Goal: Transaction & Acquisition: Download file/media

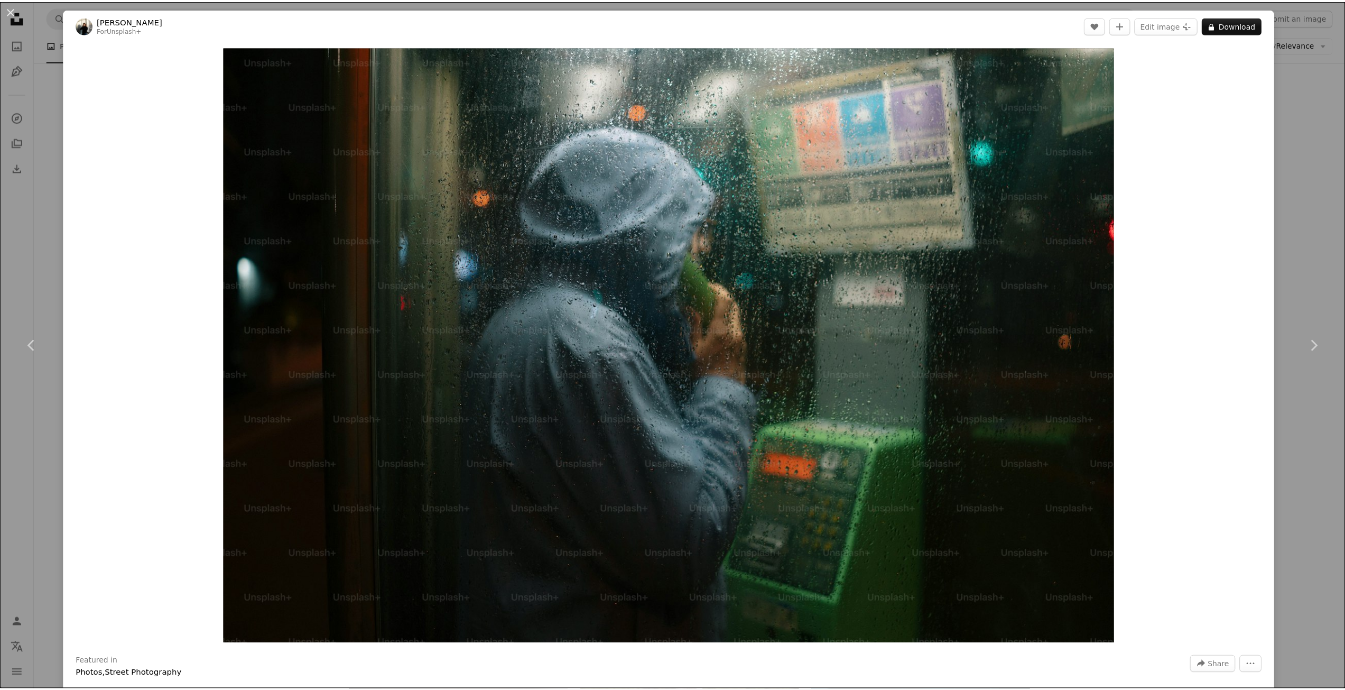
scroll to position [16014, 0]
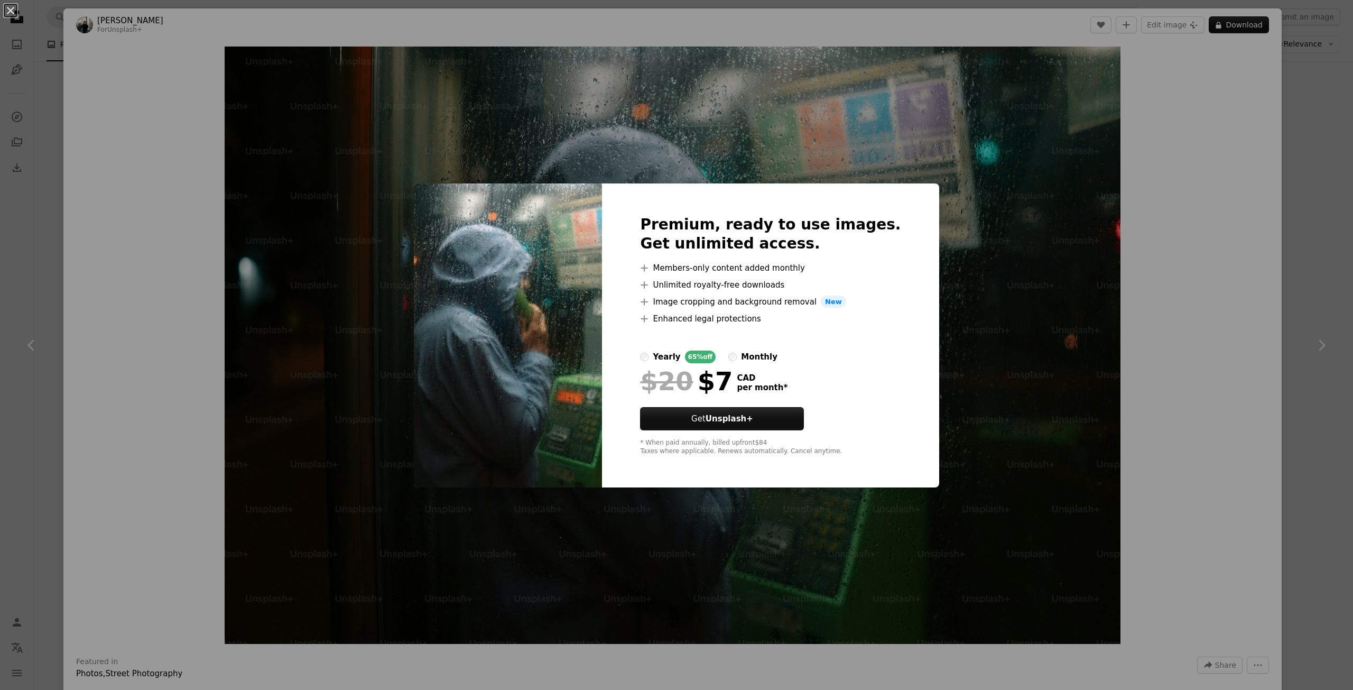
click at [588, 513] on div "An X shape Premium, ready to use images. Get unlimited access. A plus sign Memb…" at bounding box center [676, 345] width 1353 height 690
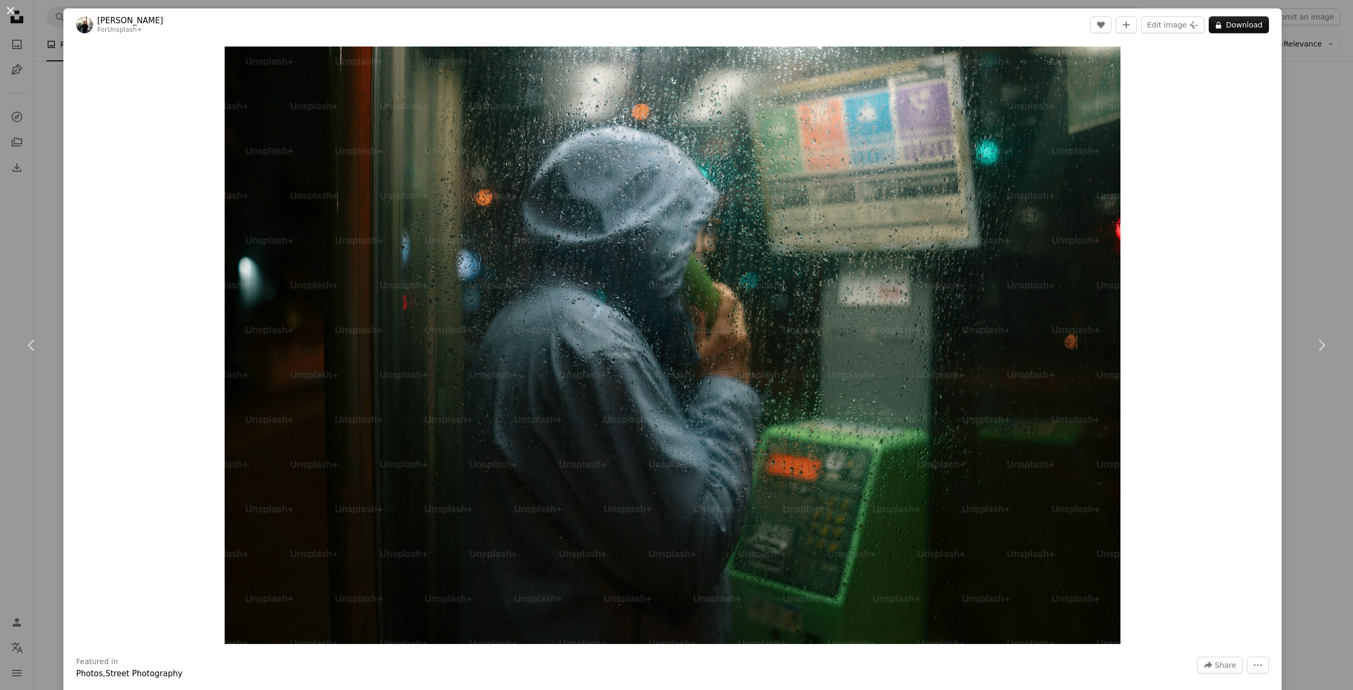
click at [14, 8] on button "An X shape" at bounding box center [10, 10] width 13 height 13
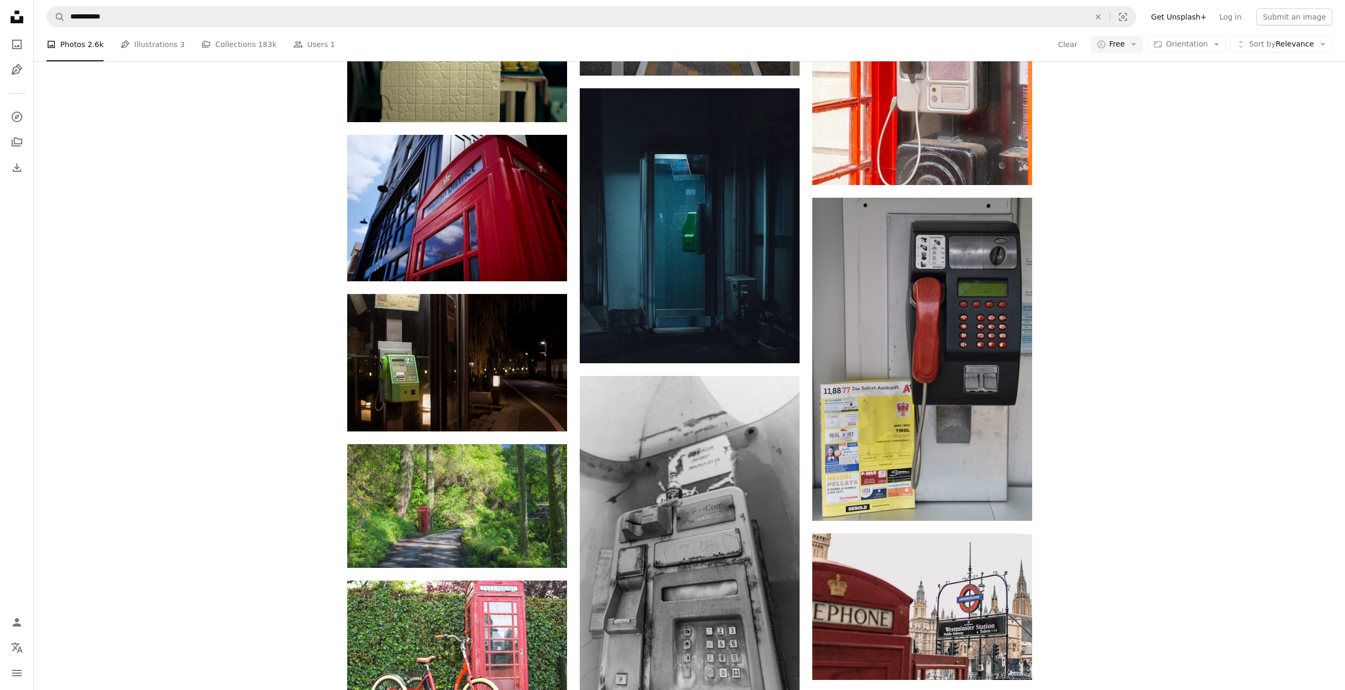
scroll to position [17917, 0]
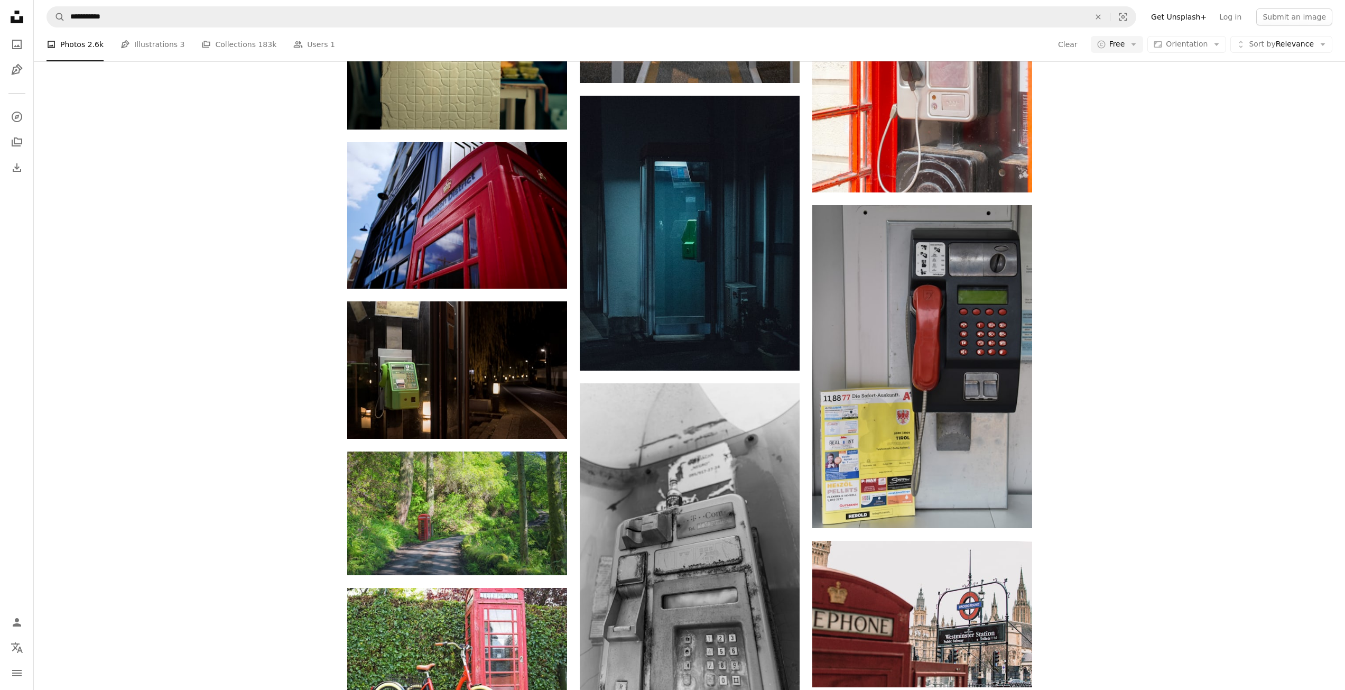
scroll to position [17653, 0]
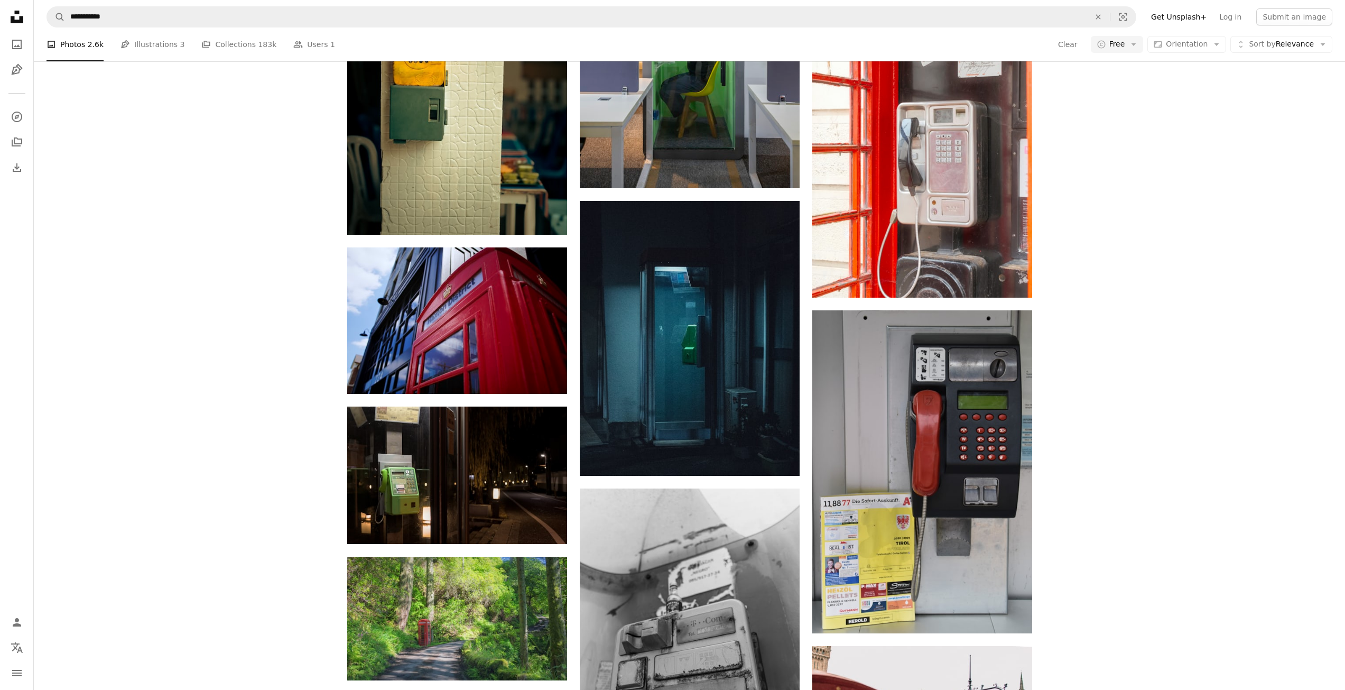
scroll to position [17758, 0]
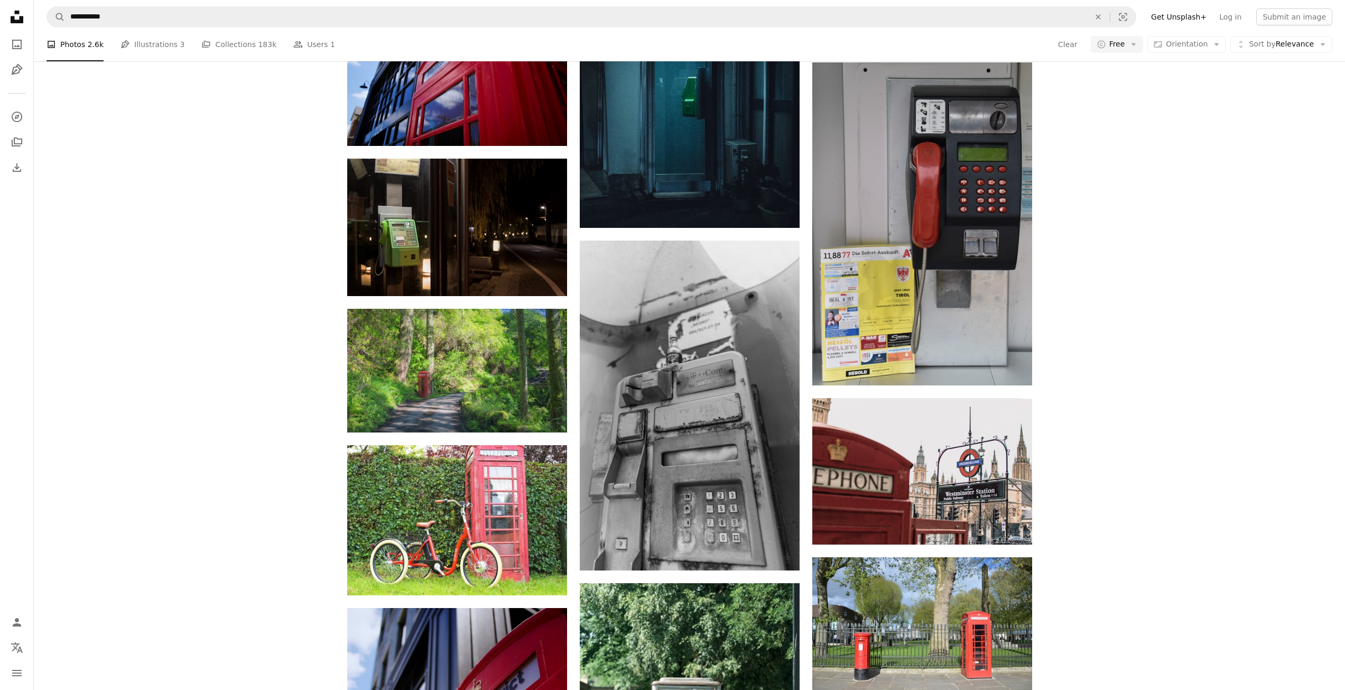
scroll to position [17758, 0]
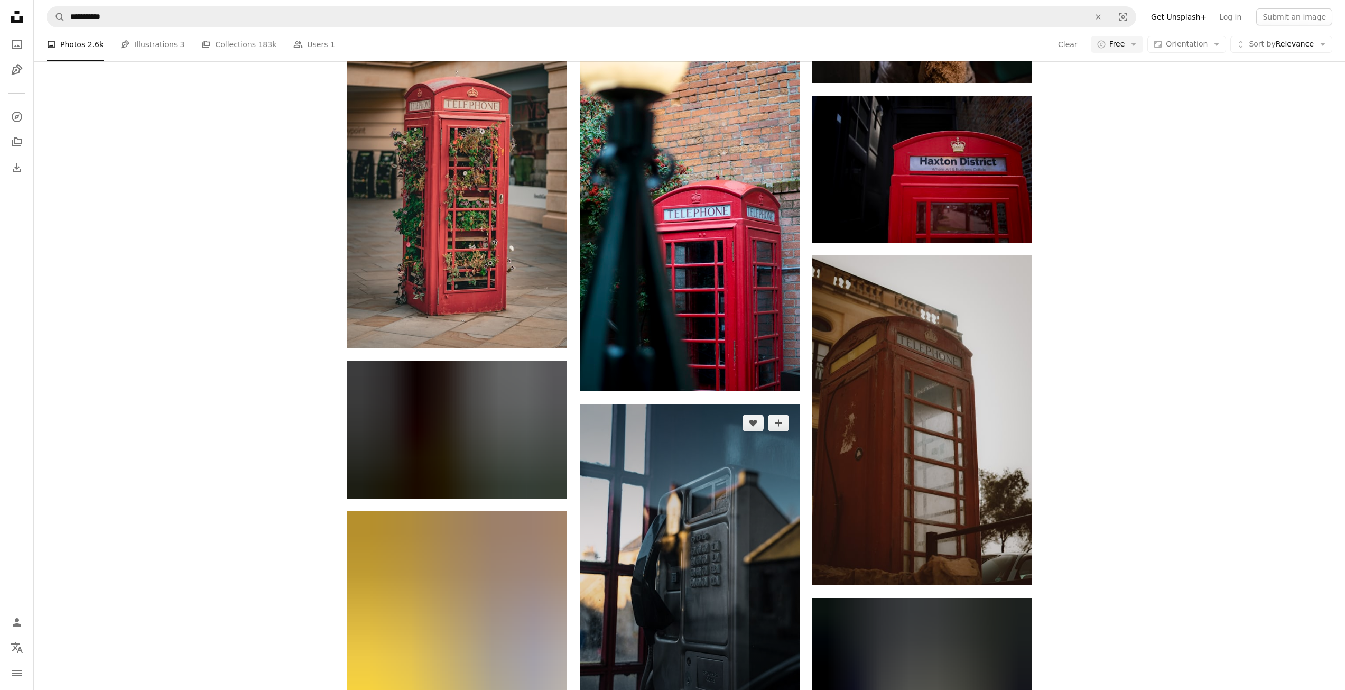
scroll to position [19555, 0]
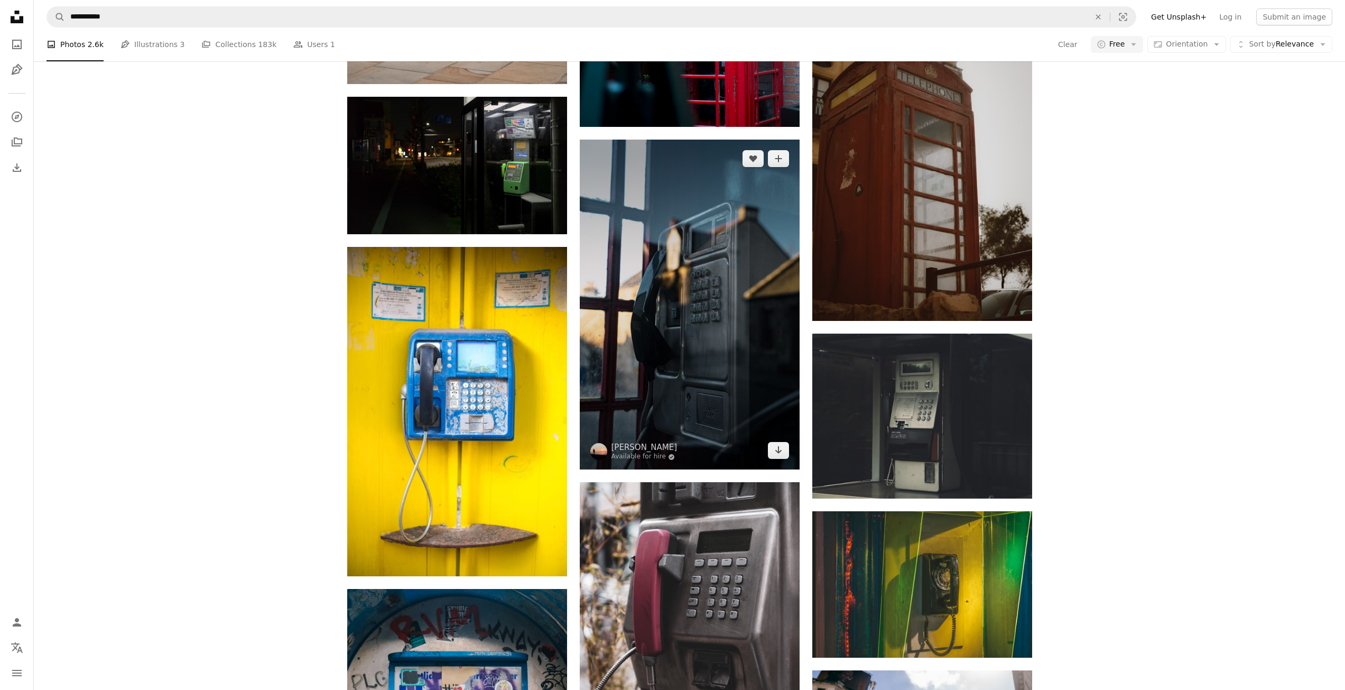
click at [684, 170] on img at bounding box center [690, 305] width 220 height 330
click at [699, 206] on img at bounding box center [690, 305] width 220 height 330
click at [678, 155] on img at bounding box center [690, 305] width 220 height 330
click at [656, 156] on img at bounding box center [690, 305] width 220 height 330
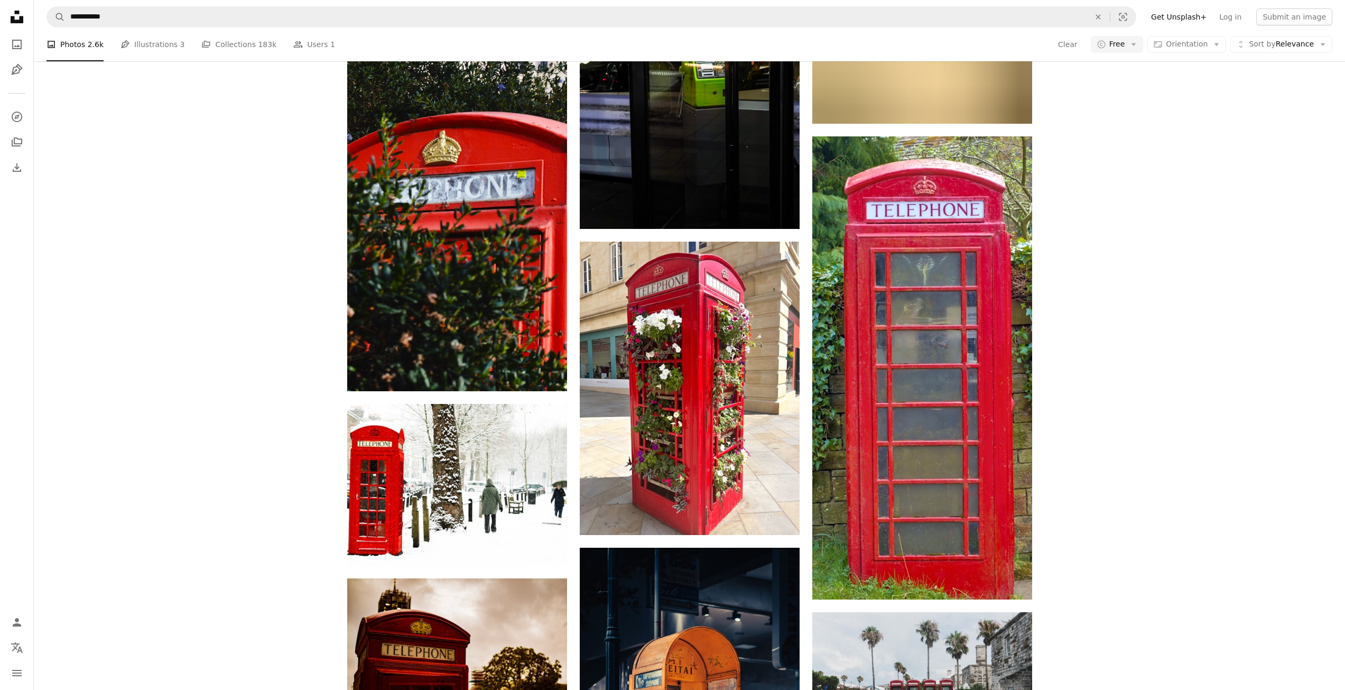
scroll to position [20401, 0]
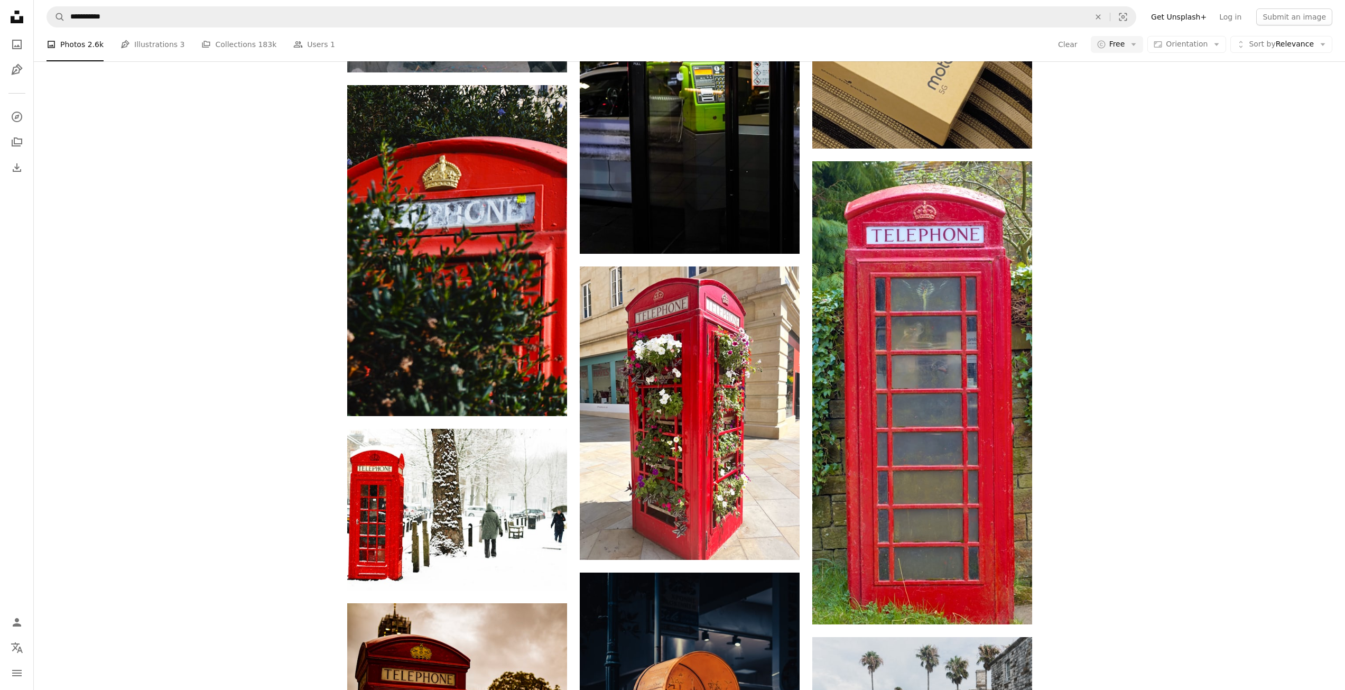
click at [258, 3] on nav "**********" at bounding box center [689, 17] width 1311 height 34
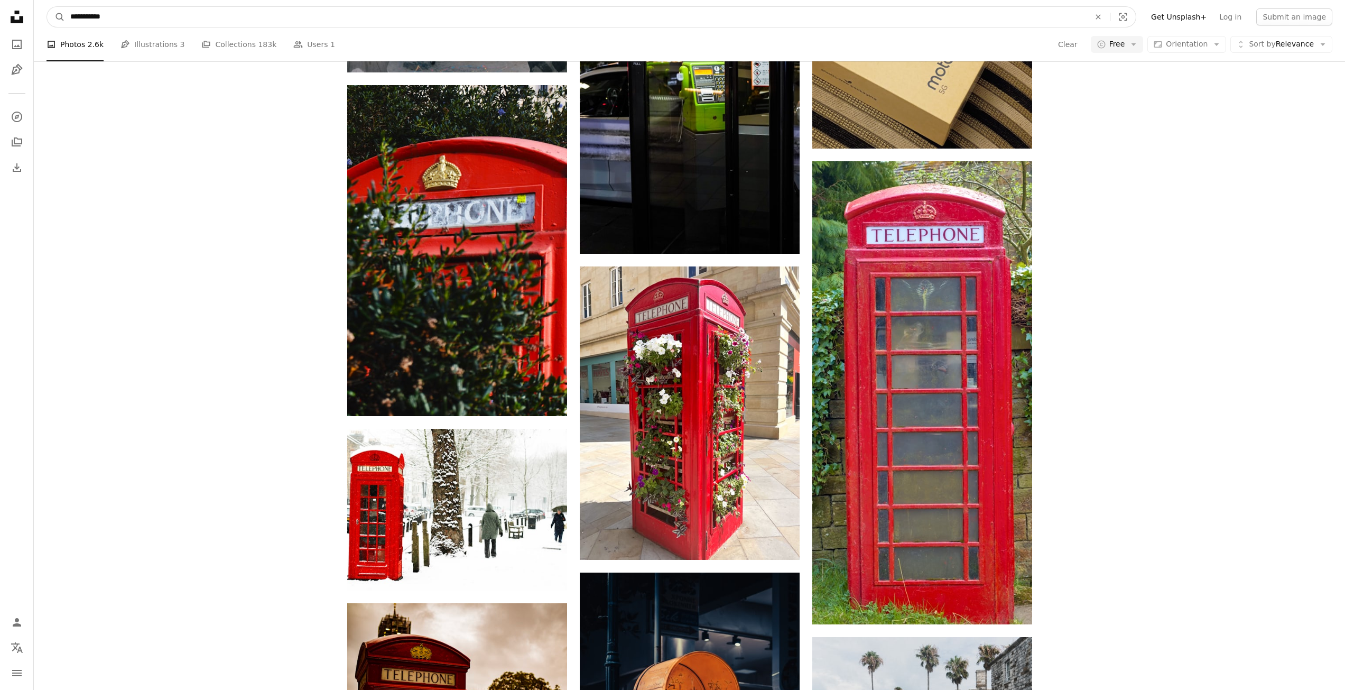
click at [263, 12] on input "**********" at bounding box center [576, 17] width 1022 height 20
type input "**********"
click at [47, 7] on button "A magnifying glass" at bounding box center [56, 17] width 18 height 20
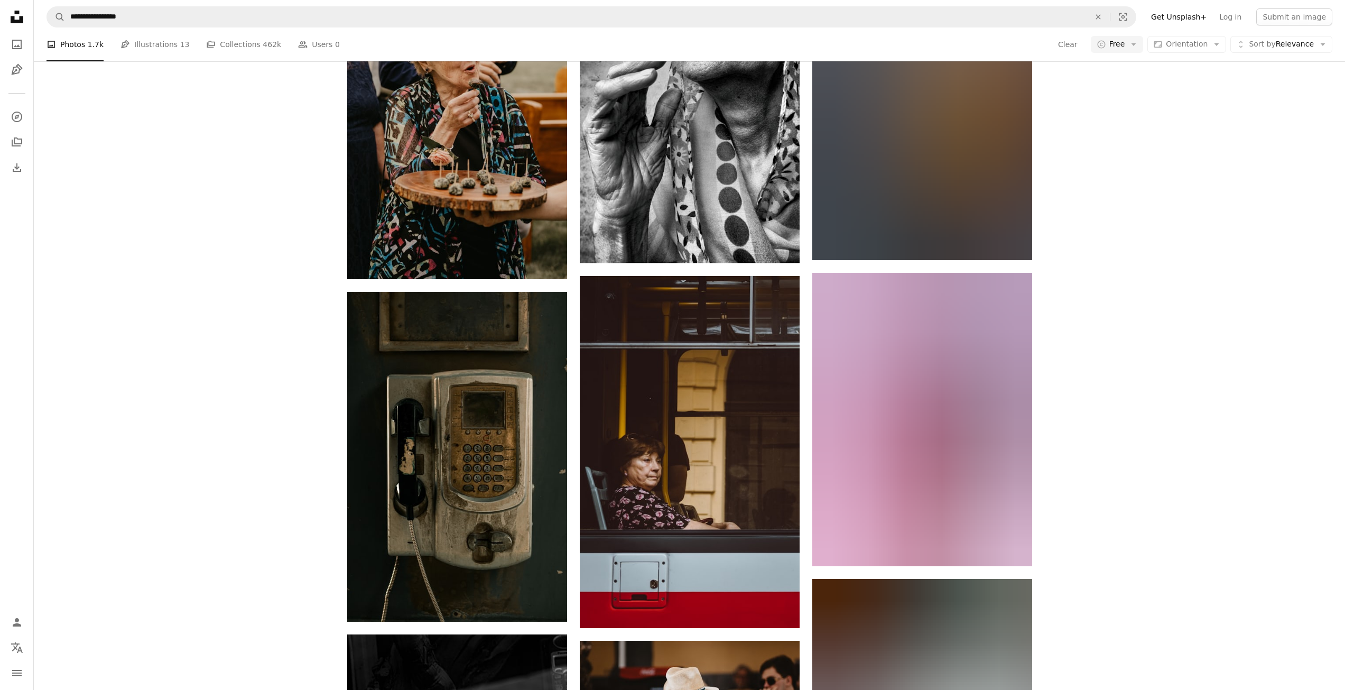
scroll to position [4651, 0]
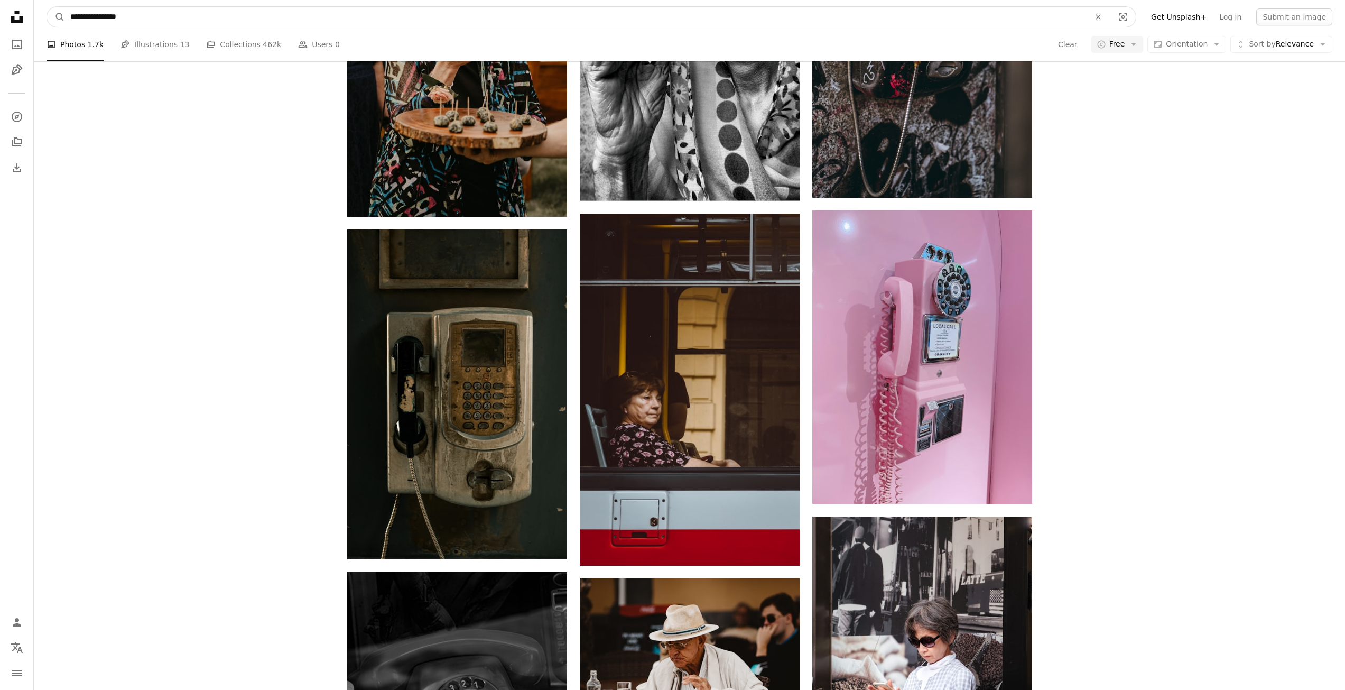
click at [114, 21] on input "**********" at bounding box center [576, 17] width 1022 height 20
click at [103, 17] on input "**********" at bounding box center [576, 17] width 1022 height 20
type input "**********"
click button "A magnifying glass" at bounding box center [56, 17] width 18 height 20
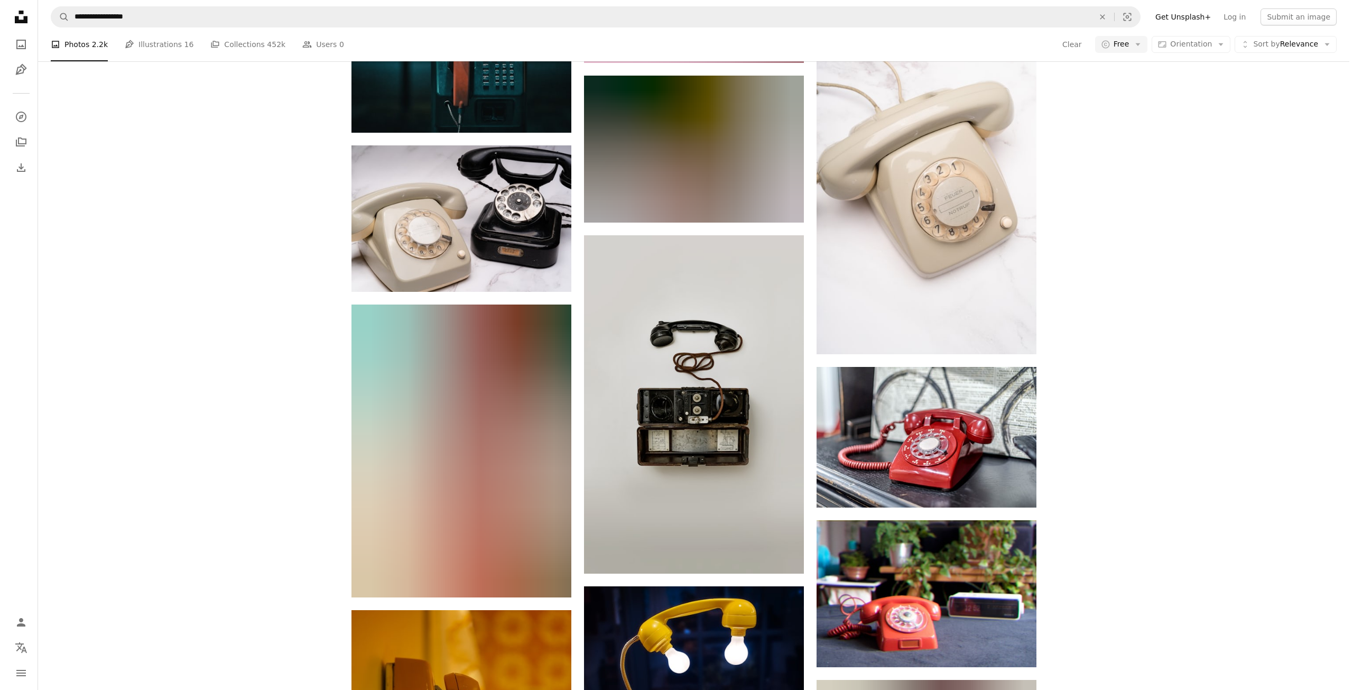
scroll to position [11310, 0]
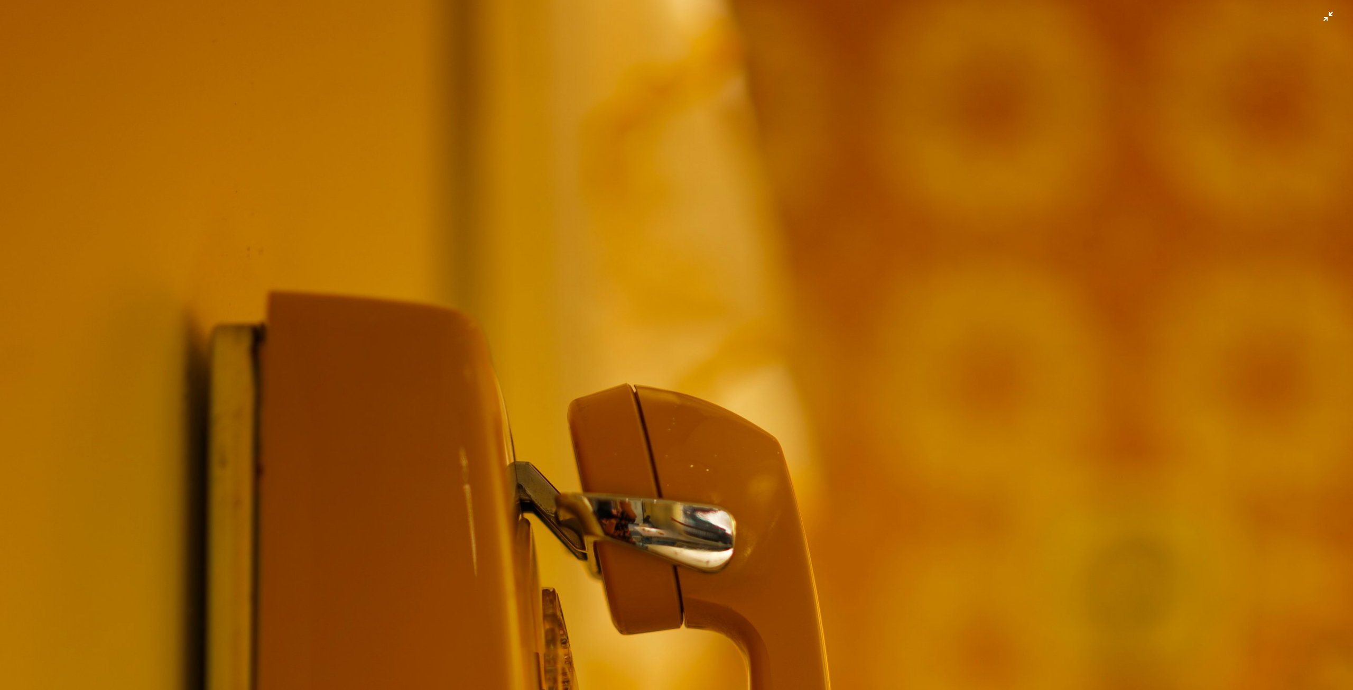
scroll to position [659, 0]
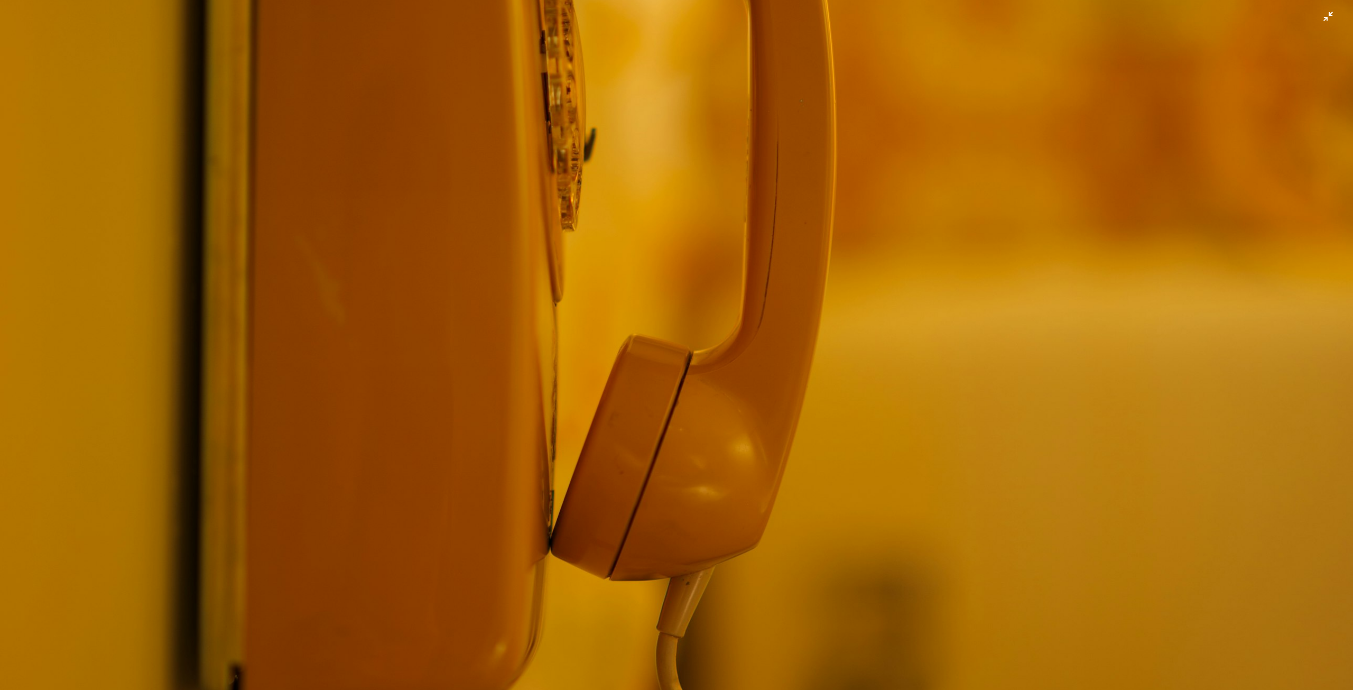
click at [679, 471] on img "Zoom out on this image" at bounding box center [676, 355] width 1354 height 2031
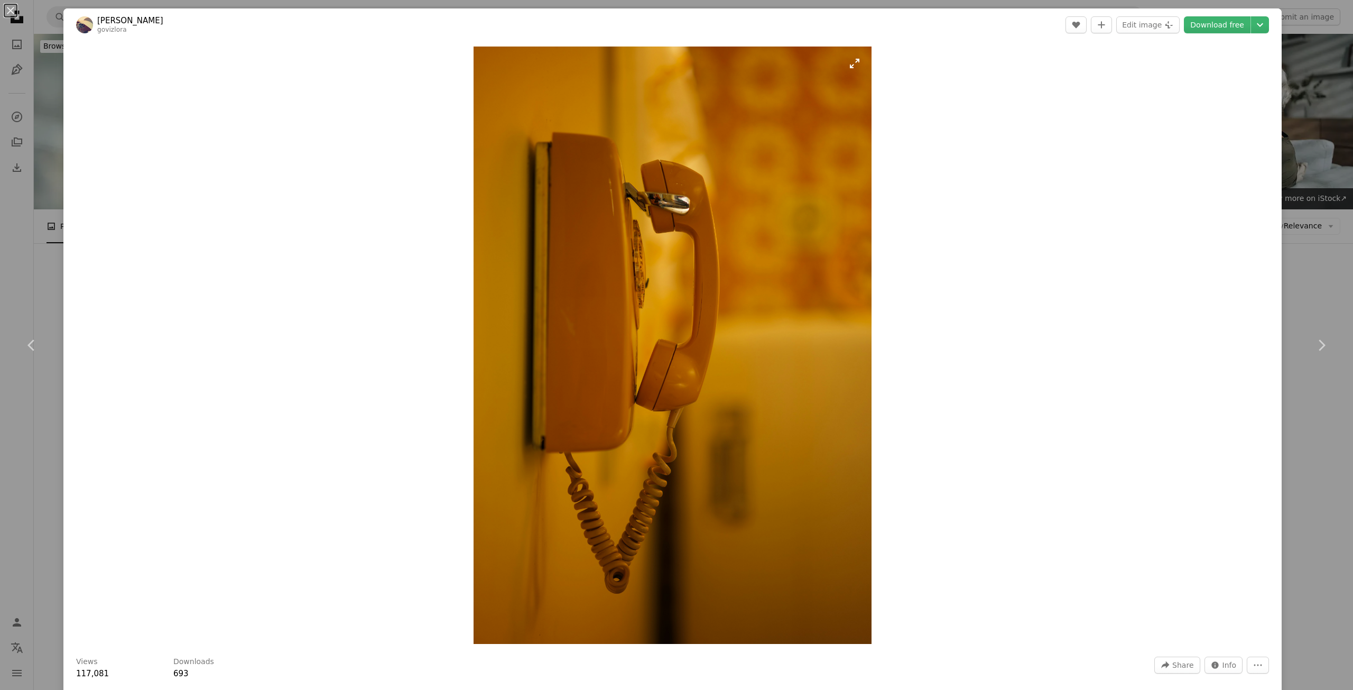
click at [683, 470] on img "Zoom in on this image" at bounding box center [673, 345] width 398 height 597
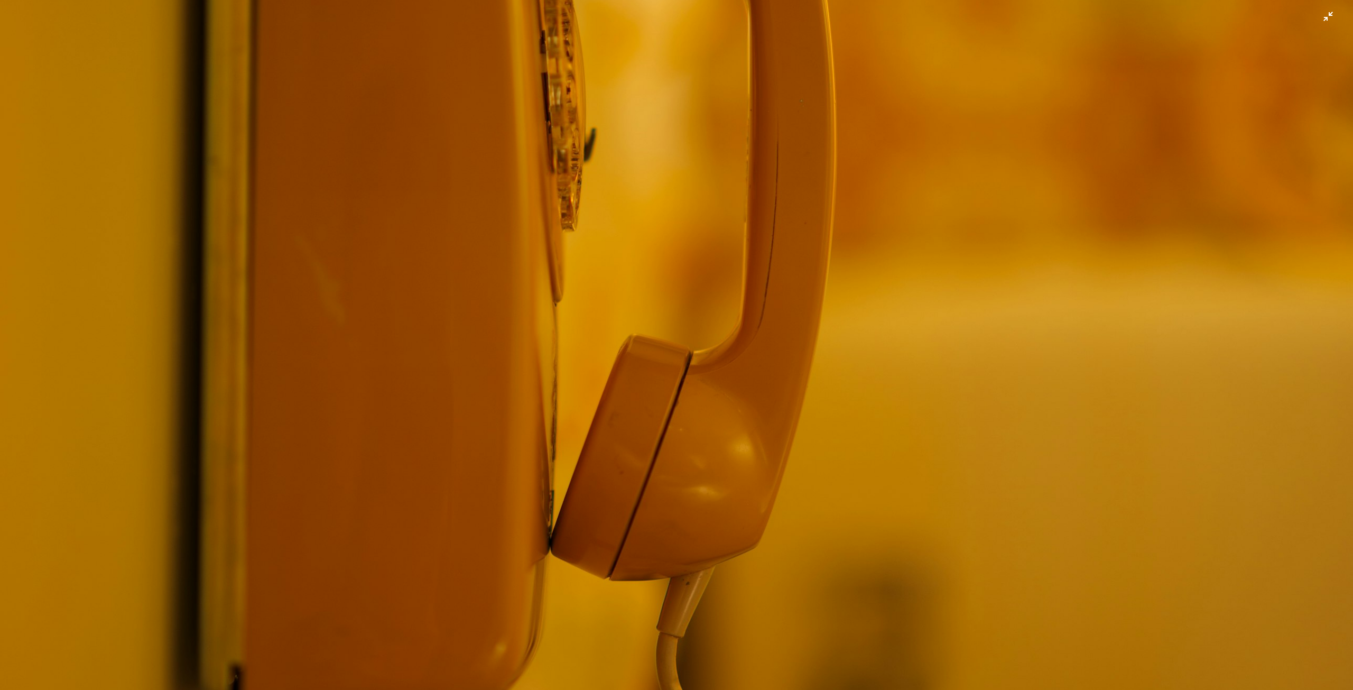
scroll to position [1082, 0]
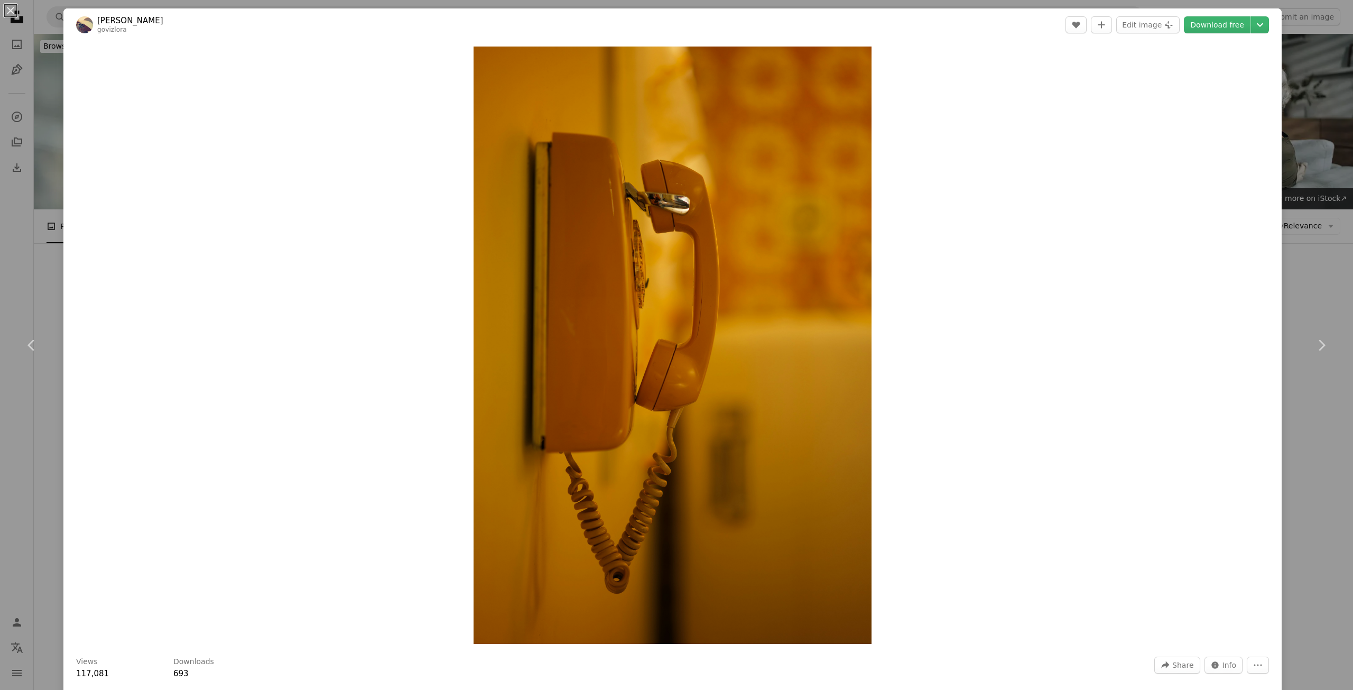
click at [708, 493] on img "Zoom in on this image" at bounding box center [673, 345] width 398 height 597
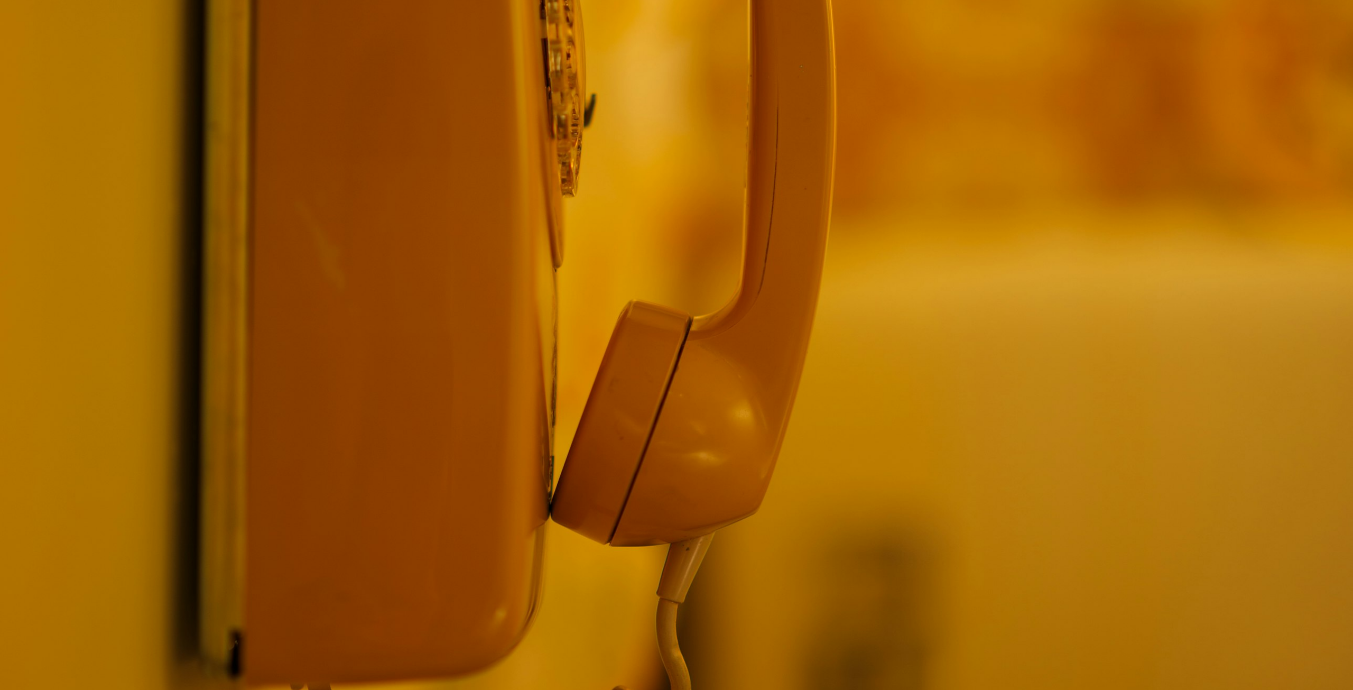
scroll to position [870, 0]
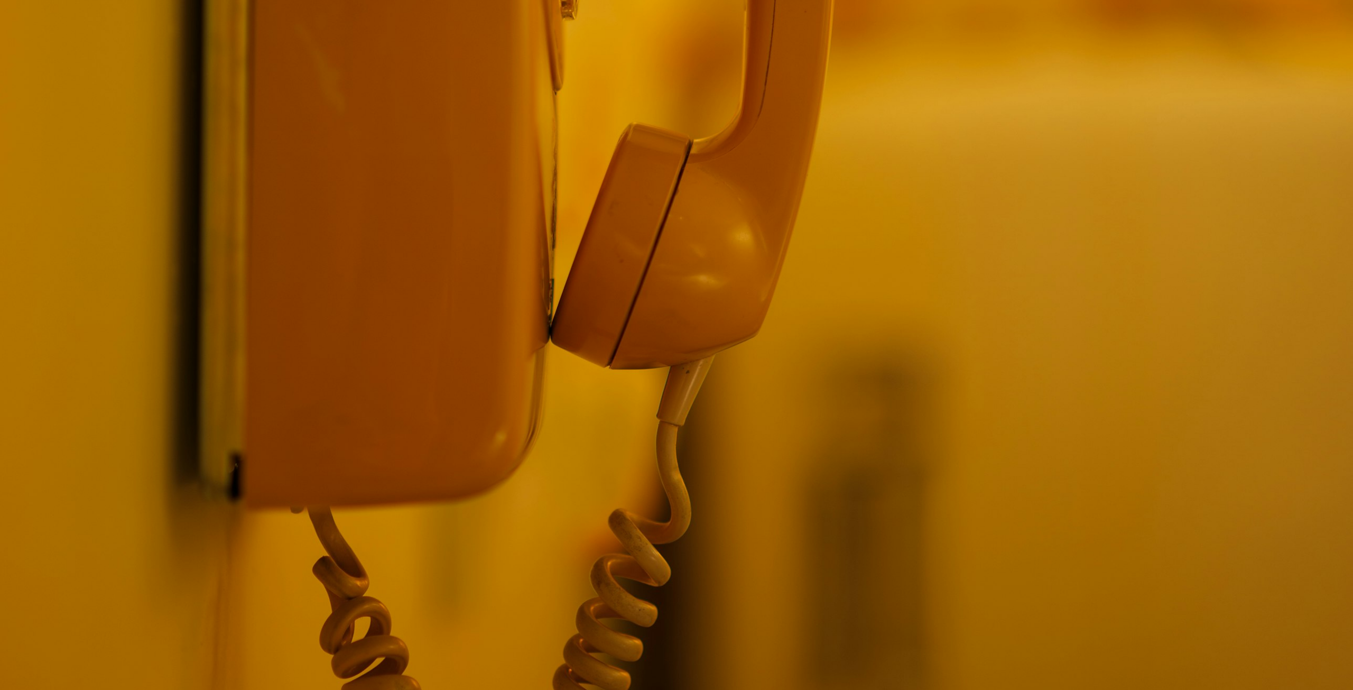
click at [711, 486] on img "Zoom out on this image" at bounding box center [676, 144] width 1354 height 2031
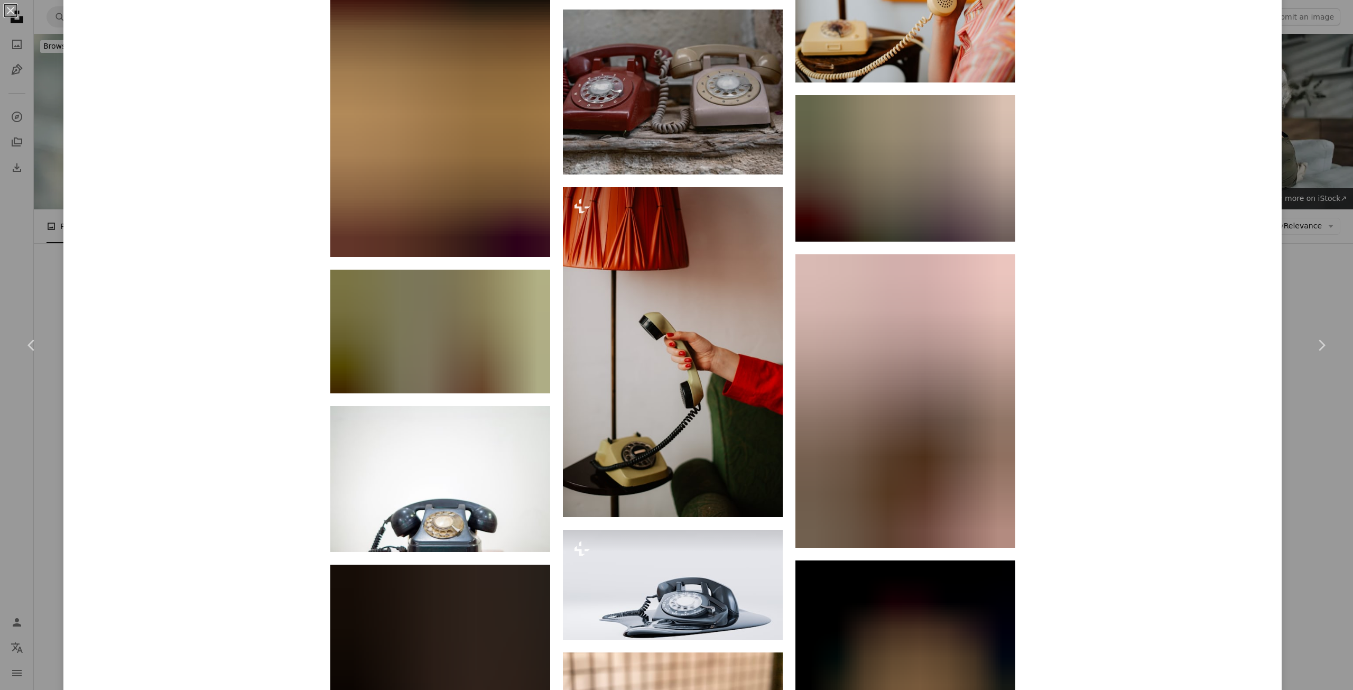
scroll to position [2748, 0]
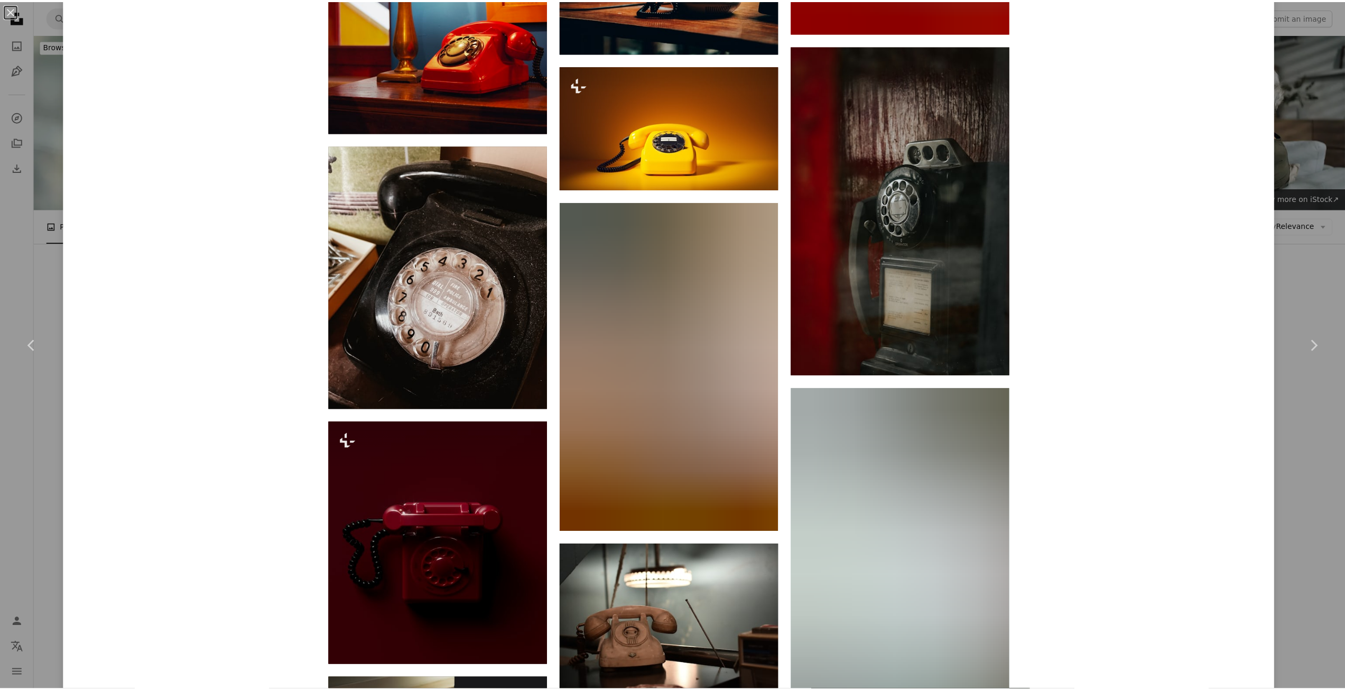
scroll to position [3613, 0]
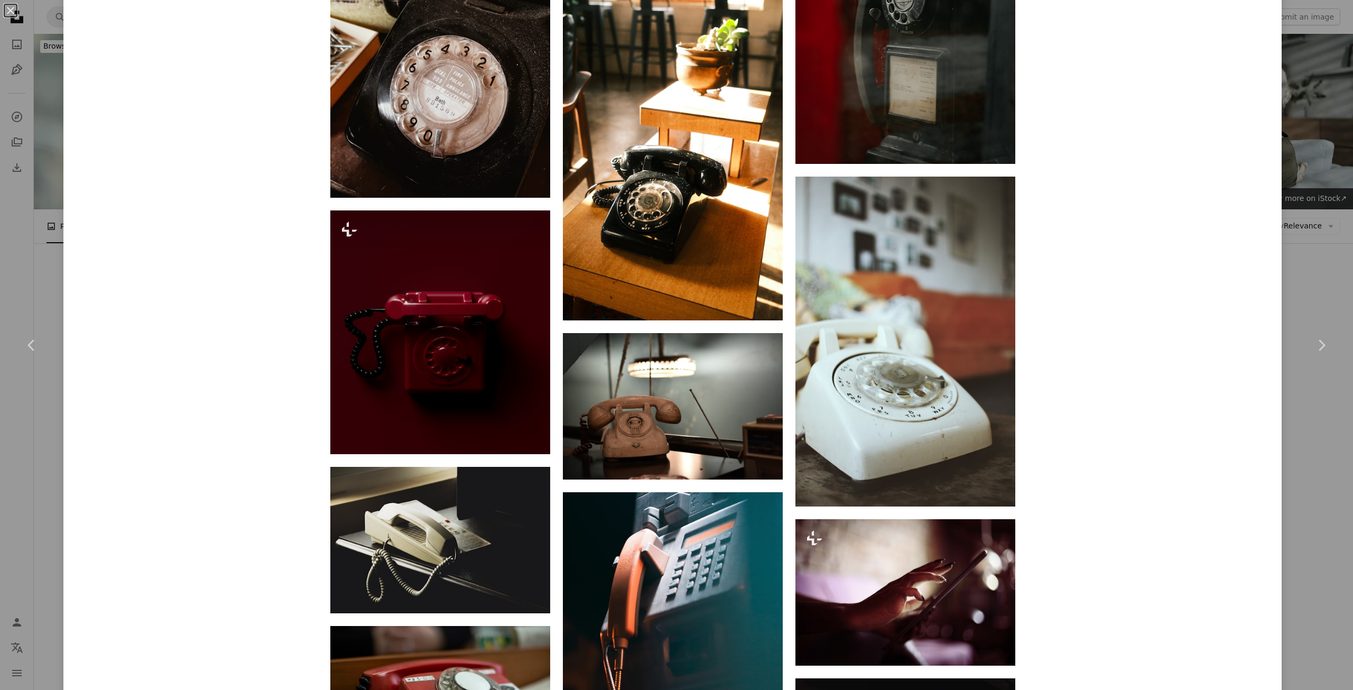
click at [22, 170] on div "An X shape Chevron left Chevron right [PERSON_NAME] Available for hire A checkm…" at bounding box center [676, 345] width 1353 height 690
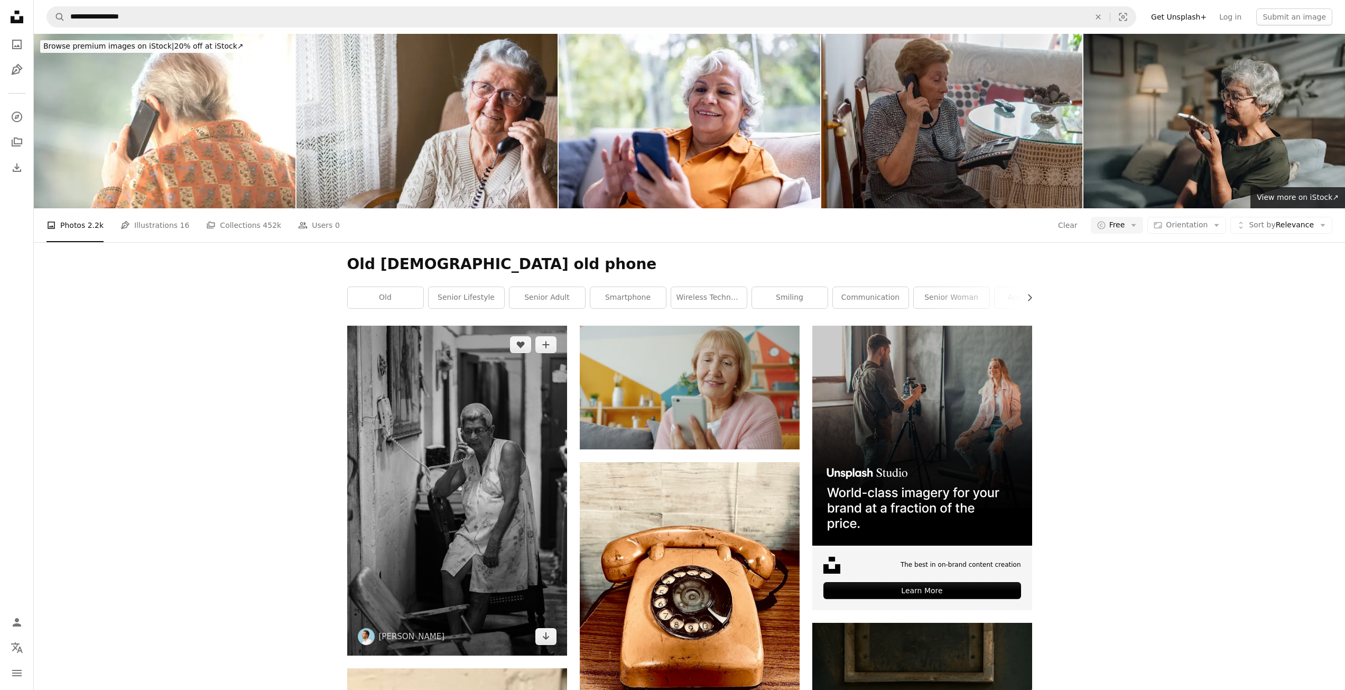
click at [506, 326] on img at bounding box center [457, 491] width 220 height 330
click at [434, 331] on img at bounding box center [457, 491] width 220 height 330
click at [484, 375] on img at bounding box center [457, 491] width 220 height 330
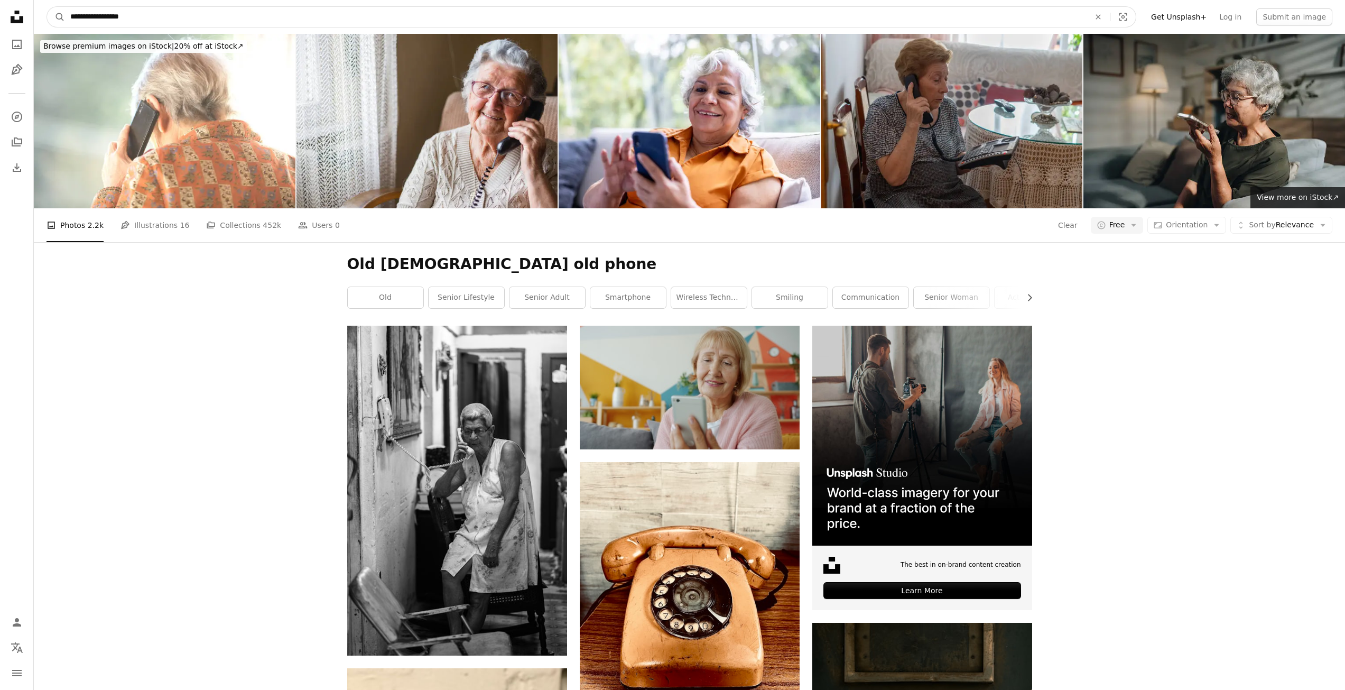
click at [103, 21] on input "**********" at bounding box center [576, 17] width 1022 height 20
type input "**********"
click at [47, 7] on button "A magnifying glass" at bounding box center [56, 17] width 18 height 20
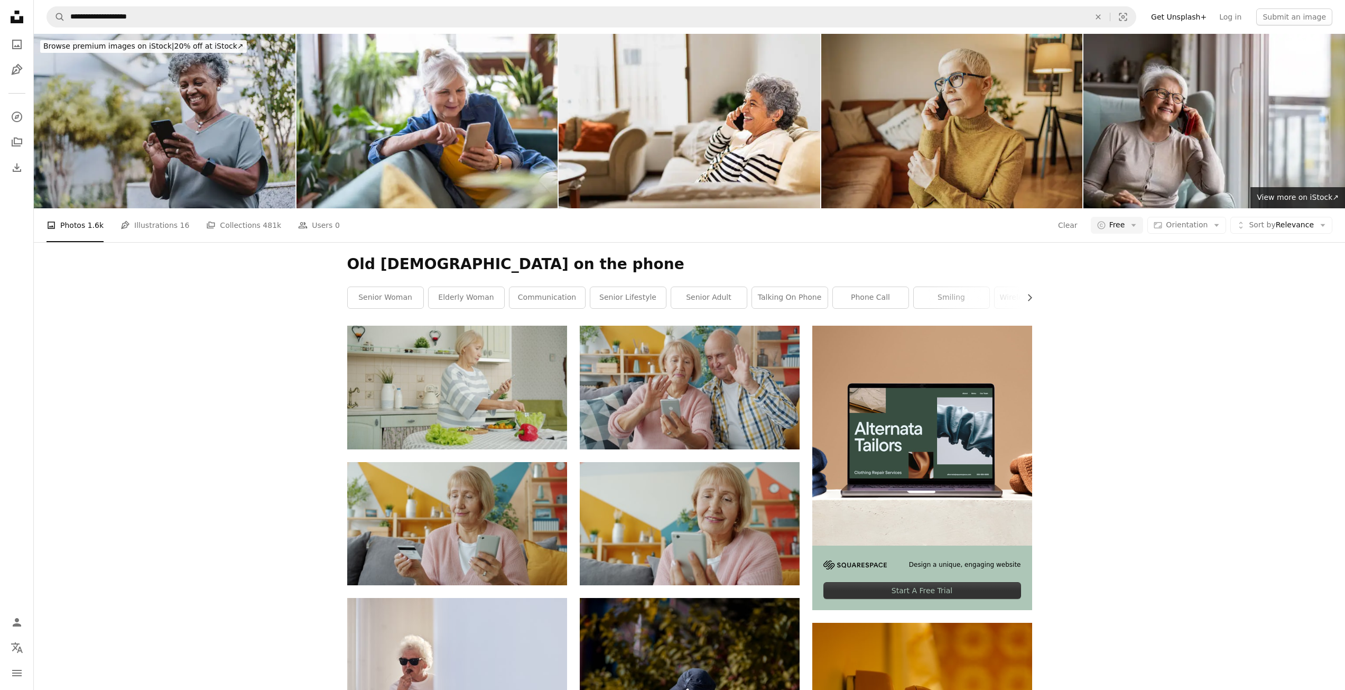
scroll to position [3541, 0]
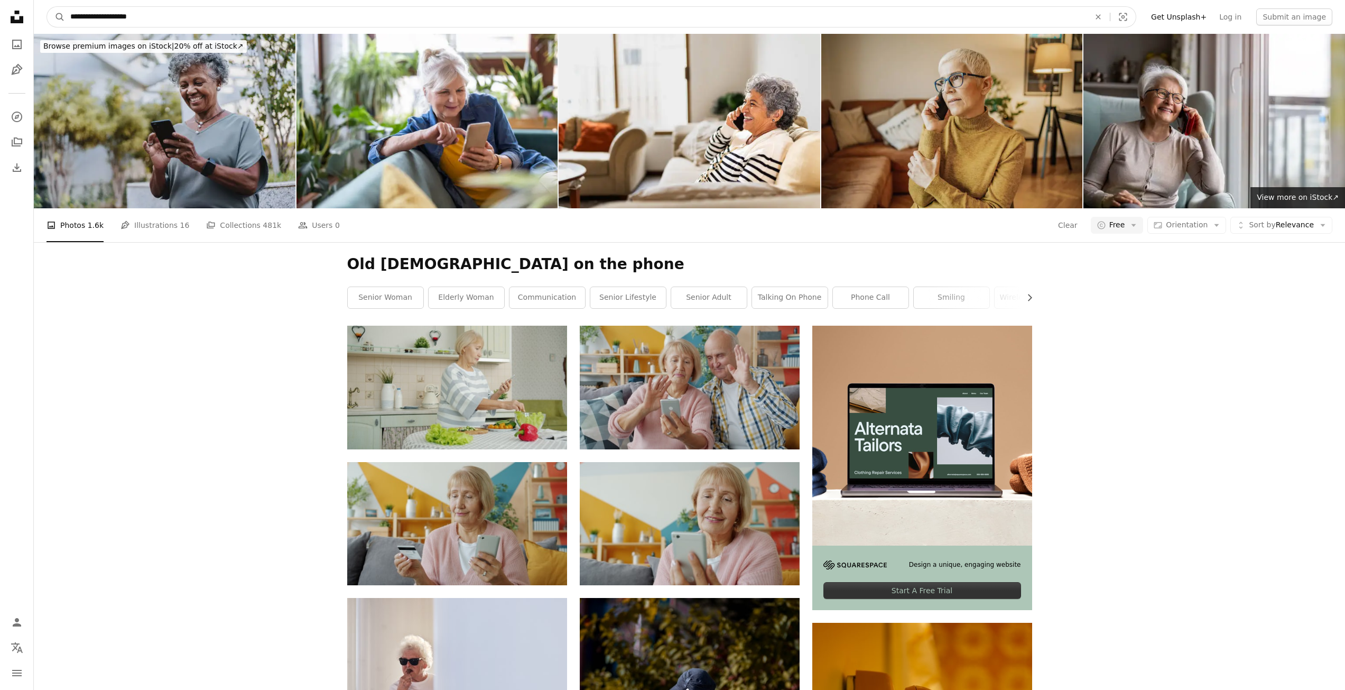
click at [88, 19] on input "**********" at bounding box center [576, 17] width 1022 height 20
type input "**********"
click button "A magnifying glass" at bounding box center [56, 17] width 18 height 20
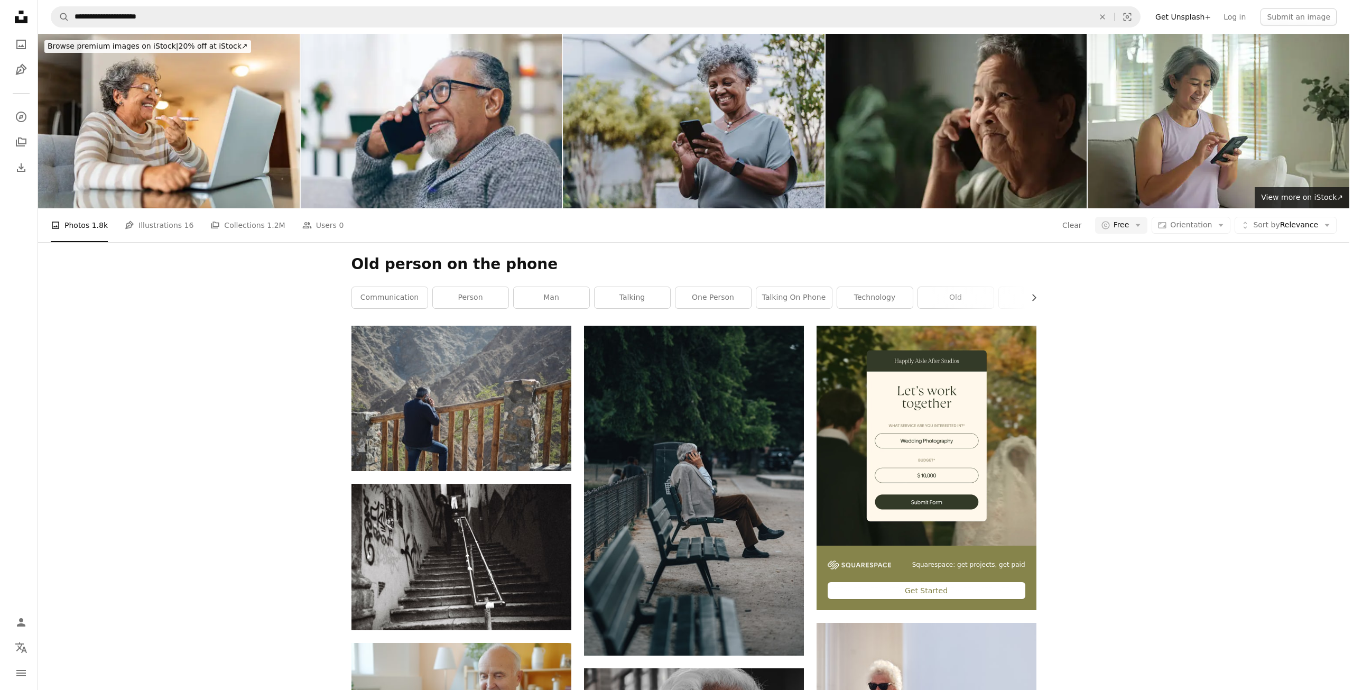
scroll to position [2326, 0]
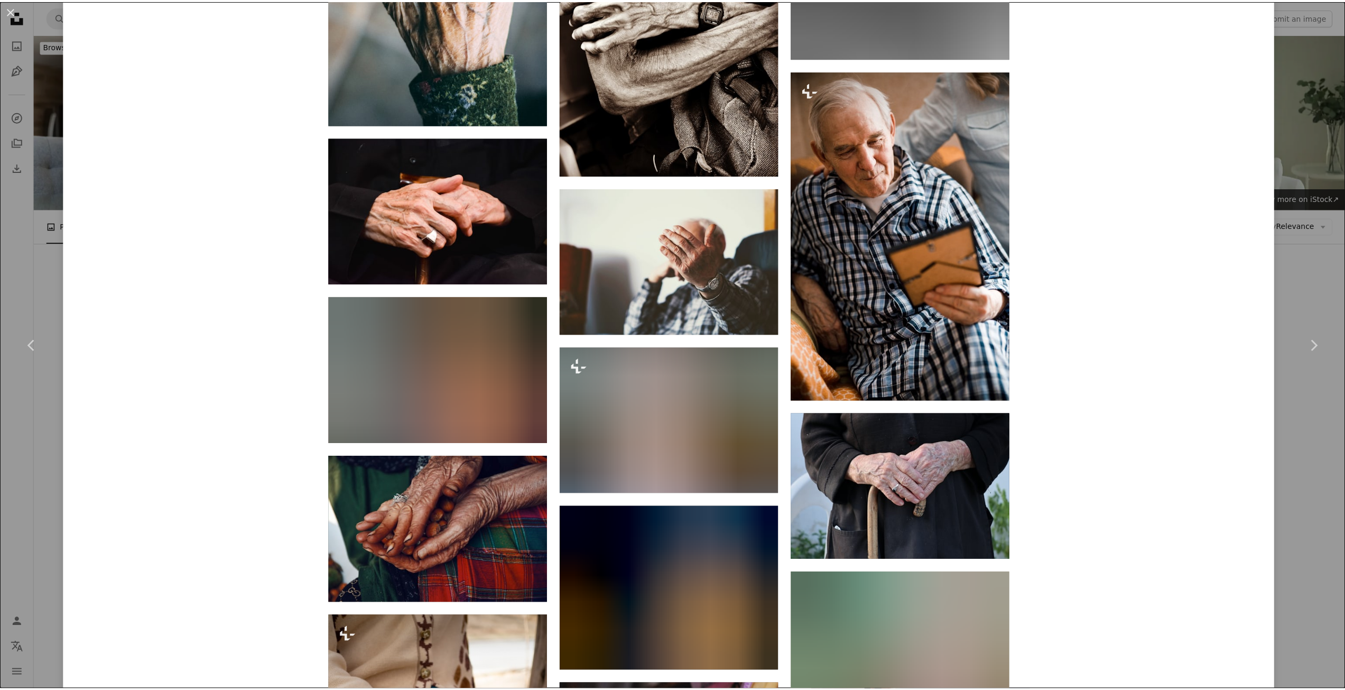
scroll to position [3488, 0]
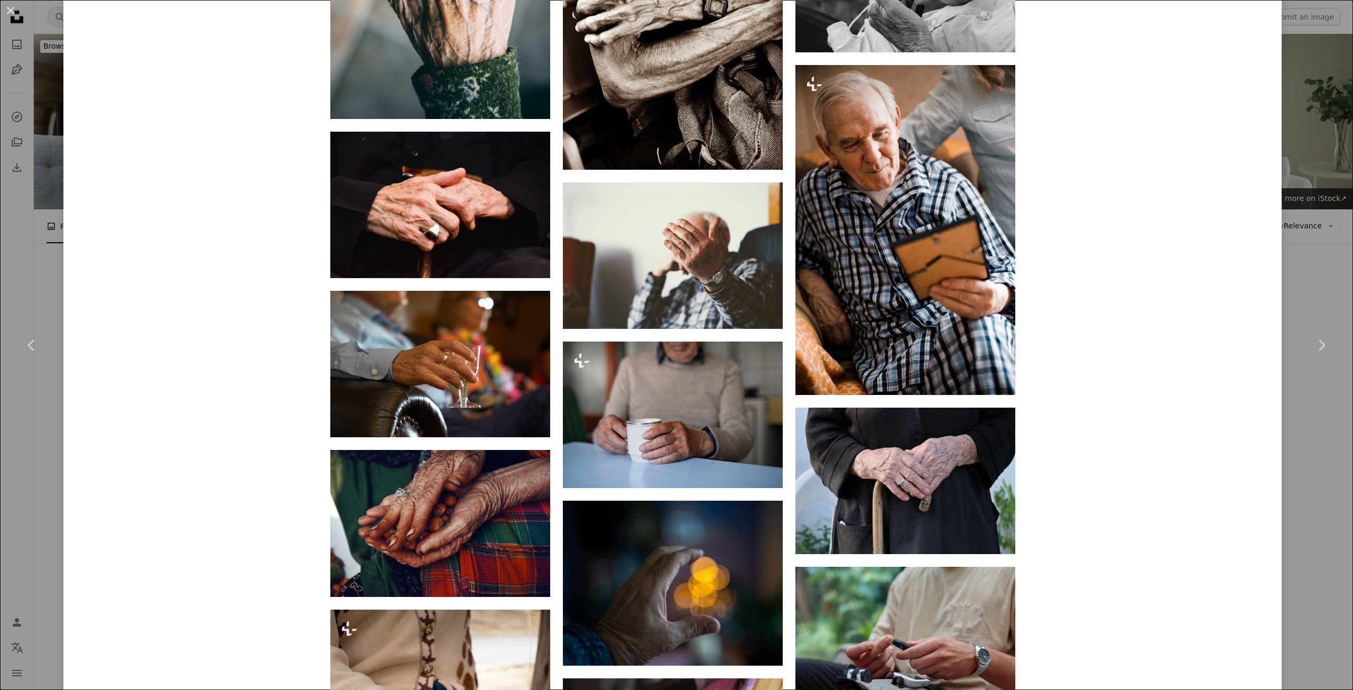
click at [6, 258] on div "An X shape Chevron left Chevron right [PERSON_NAME] Available for hire A checkm…" at bounding box center [676, 345] width 1353 height 690
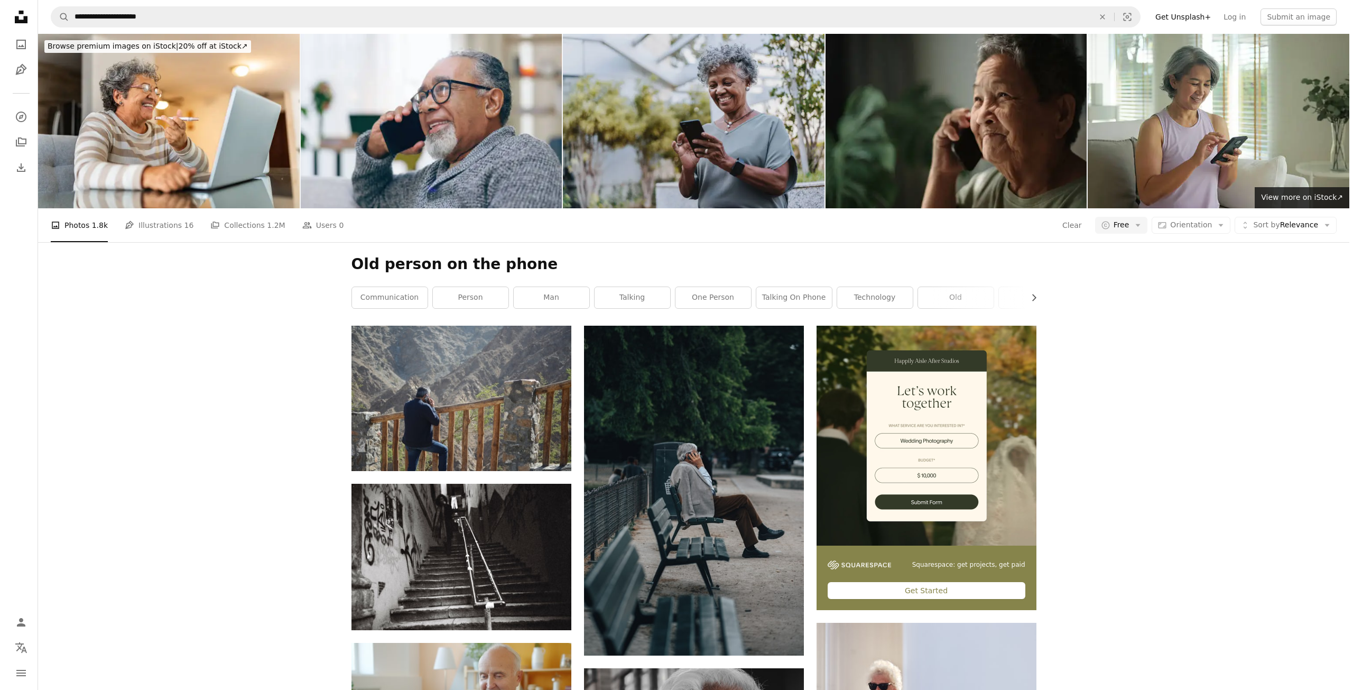
scroll to position [8034, 0]
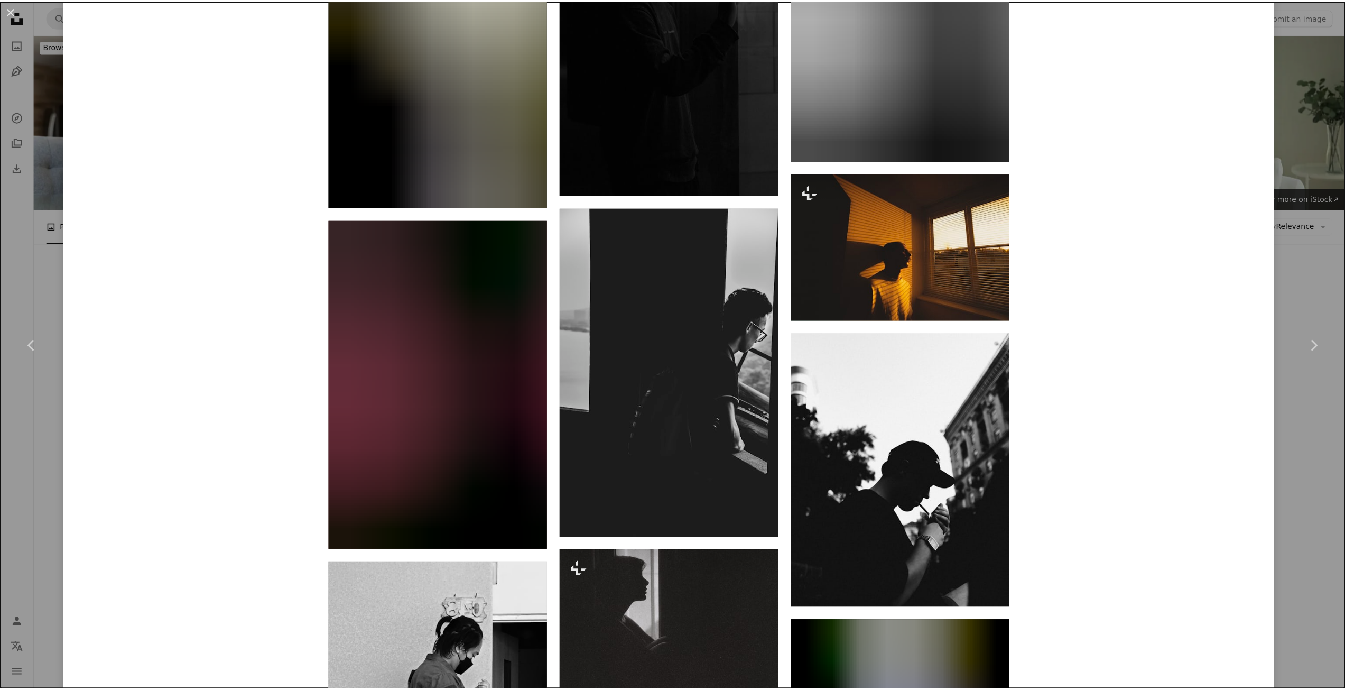
scroll to position [3383, 0]
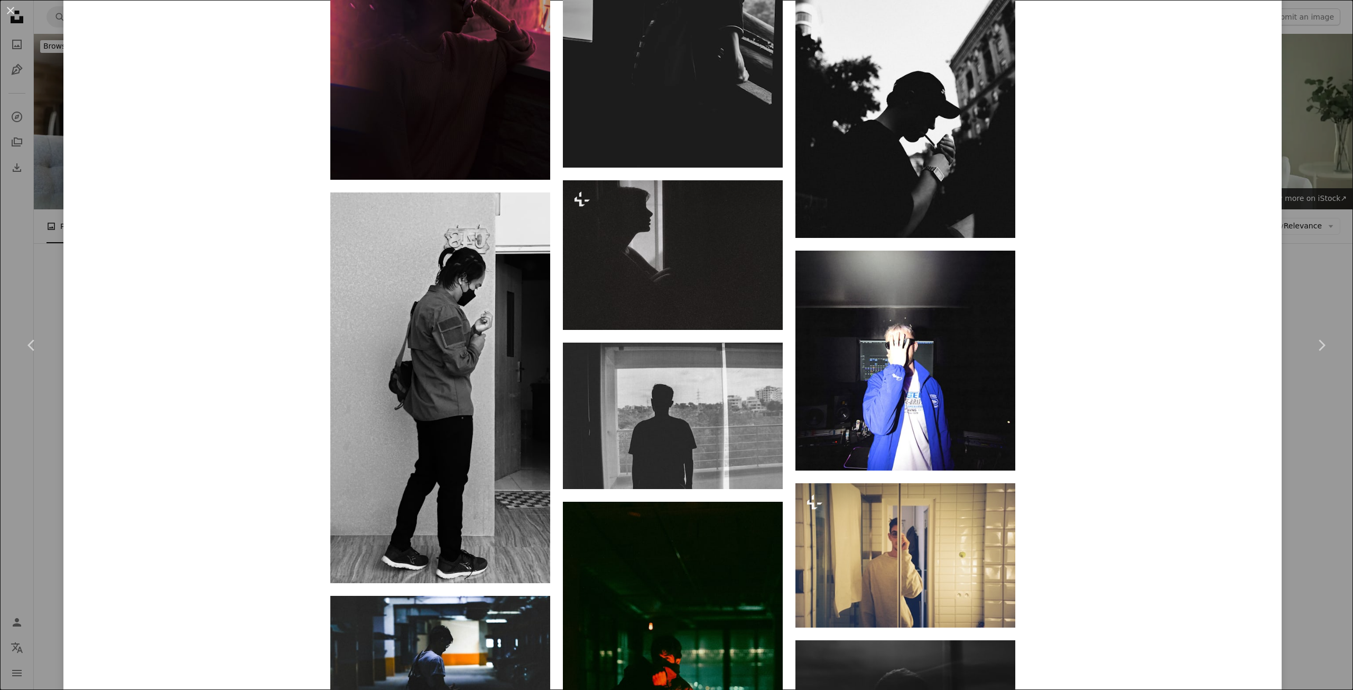
click at [16, 242] on div "An X shape Chevron left Chevron right Huseyn Memmedli Available for hire A chec…" at bounding box center [676, 345] width 1353 height 690
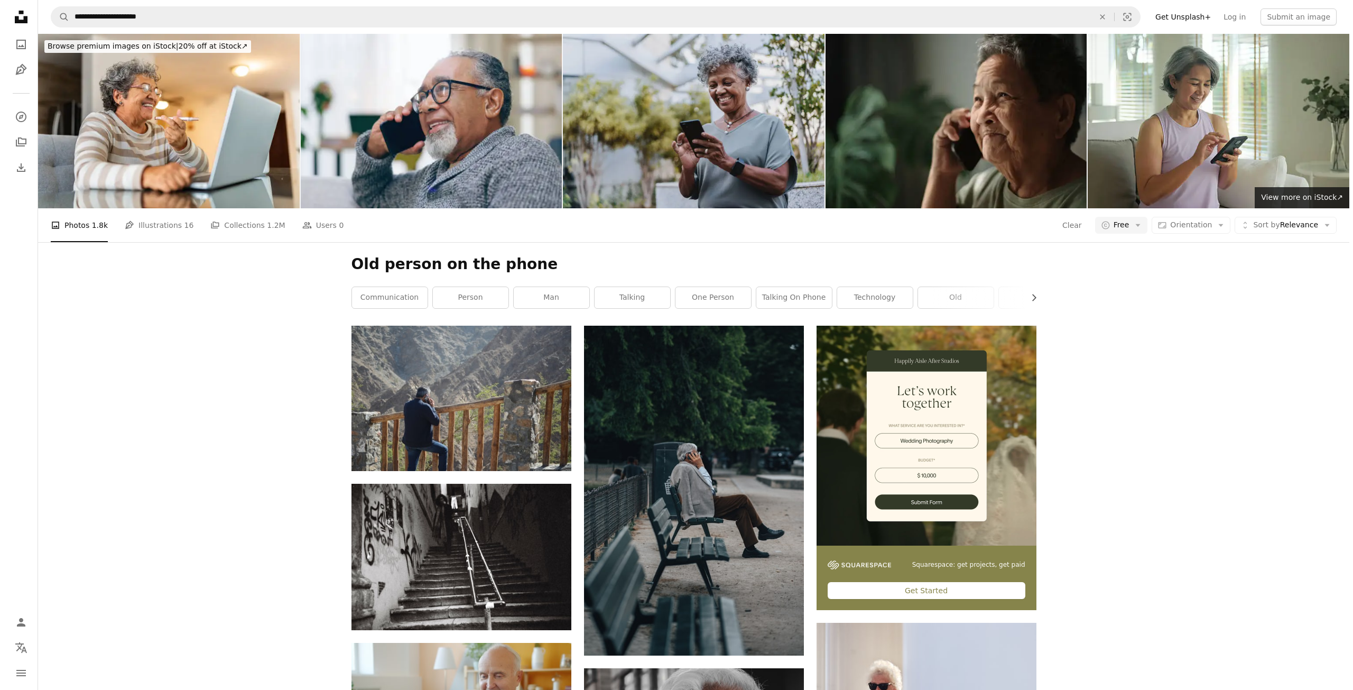
scroll to position [9302, 0]
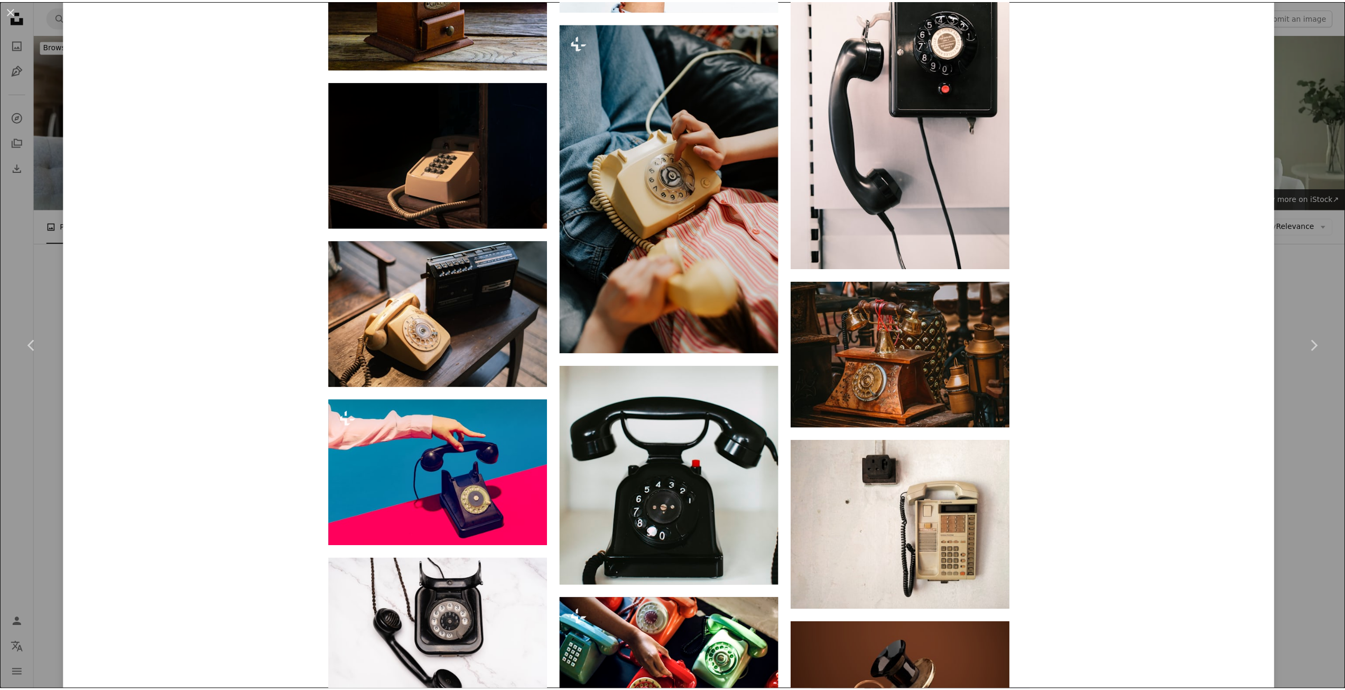
scroll to position [3594, 0]
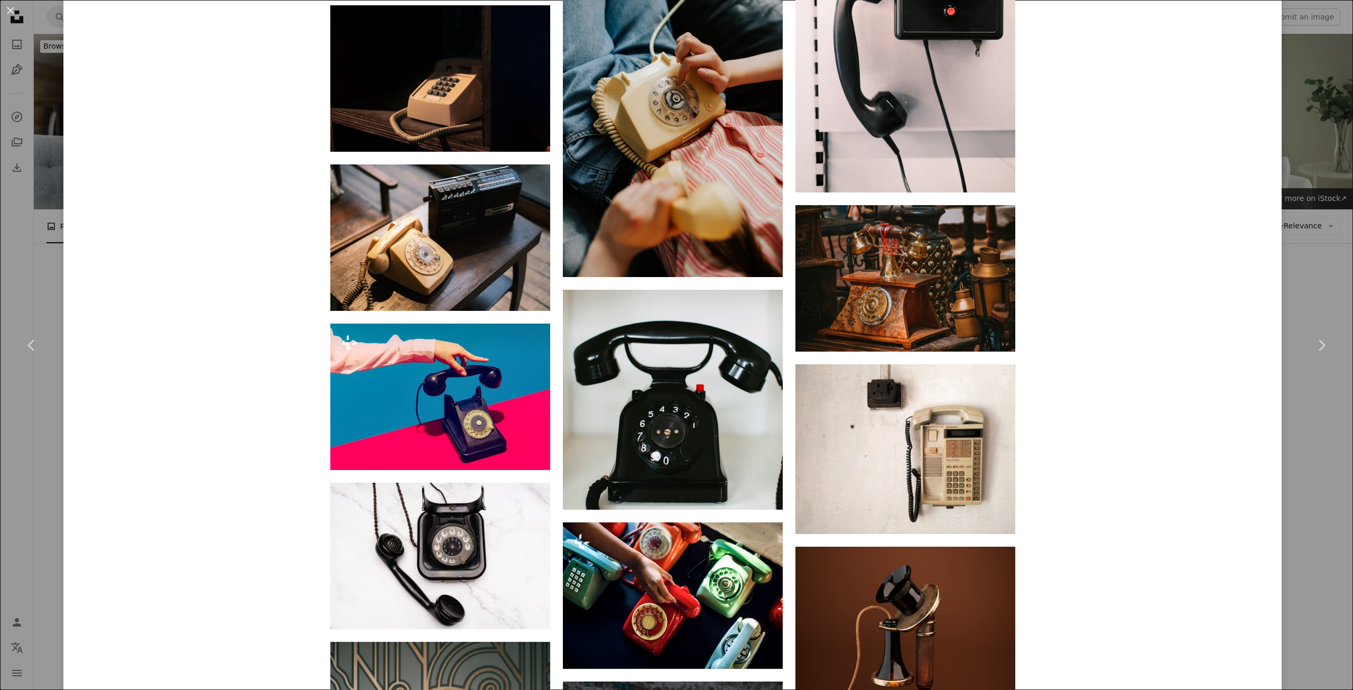
click at [29, 262] on div "An X shape Chevron left Chevron right mnv fine art photographer mnvfineartphoto…" at bounding box center [676, 345] width 1353 height 690
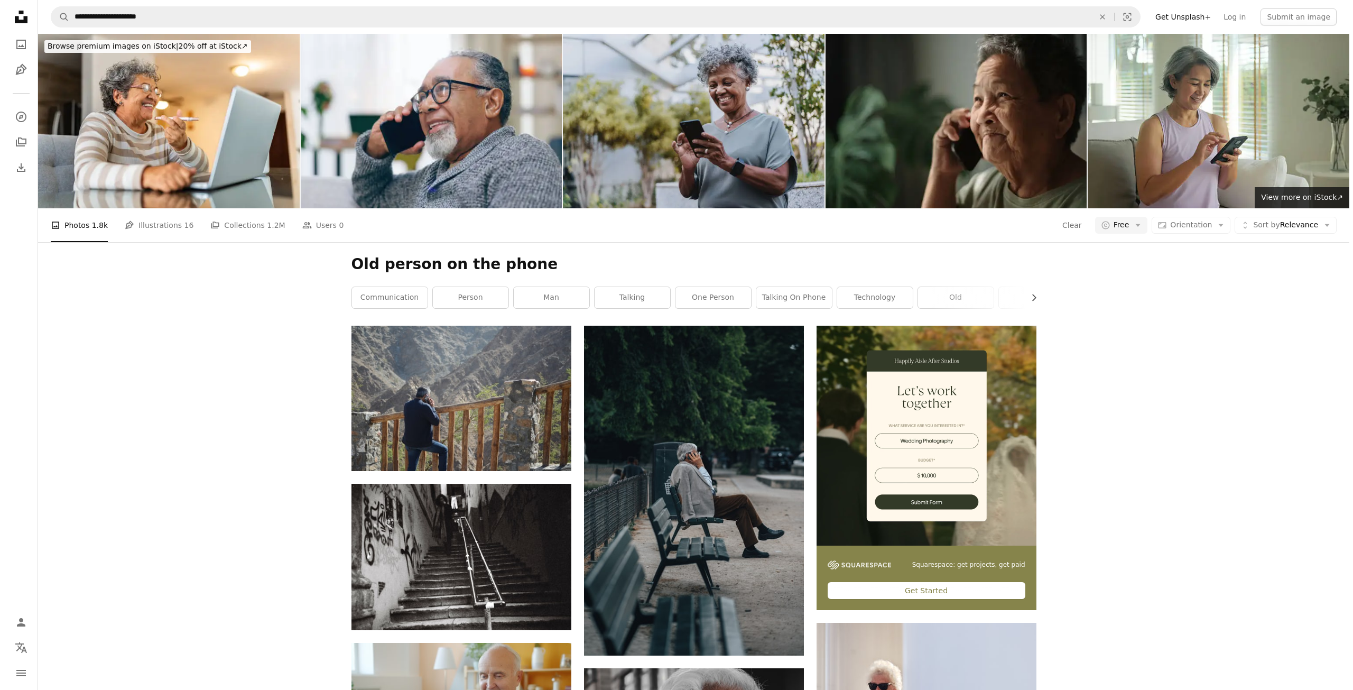
scroll to position [10412, 0]
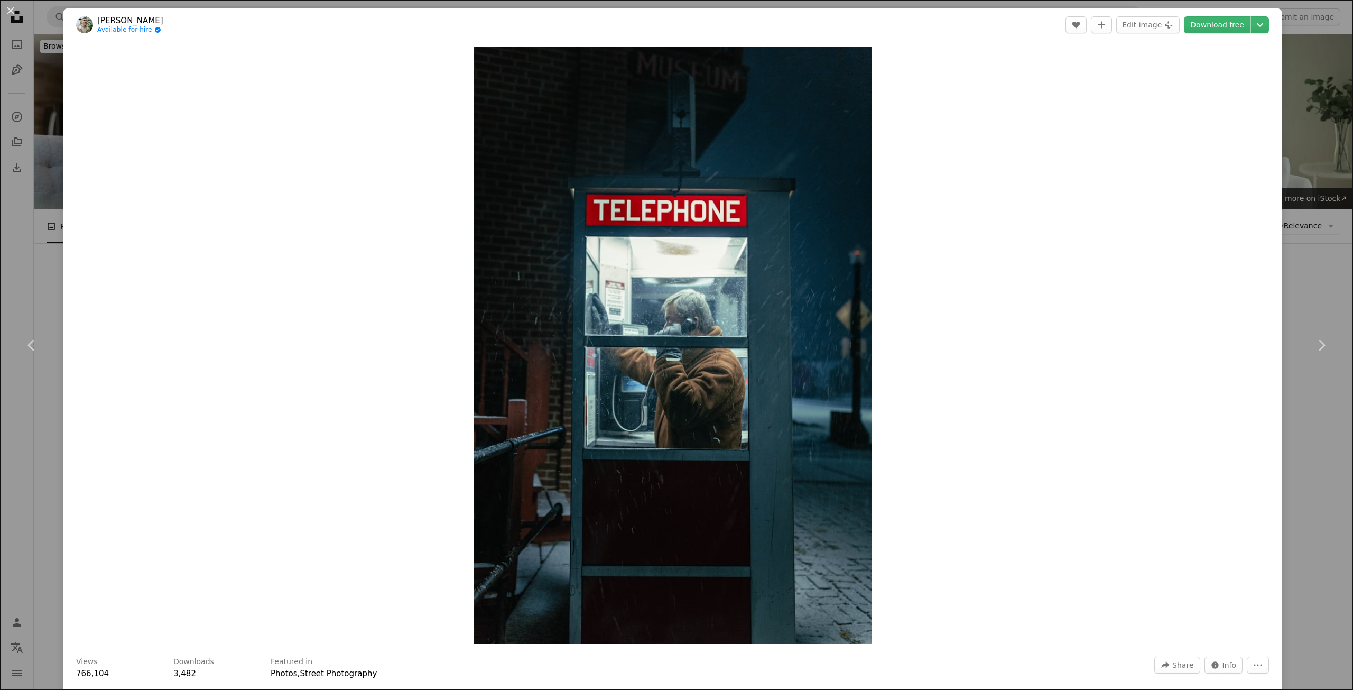
click at [1220, 38] on header "[PERSON_NAME] Available for hire A checkmark inside of a circle A heart A plus …" at bounding box center [672, 24] width 1218 height 33
click at [1213, 23] on link "Download free" at bounding box center [1217, 24] width 67 height 17
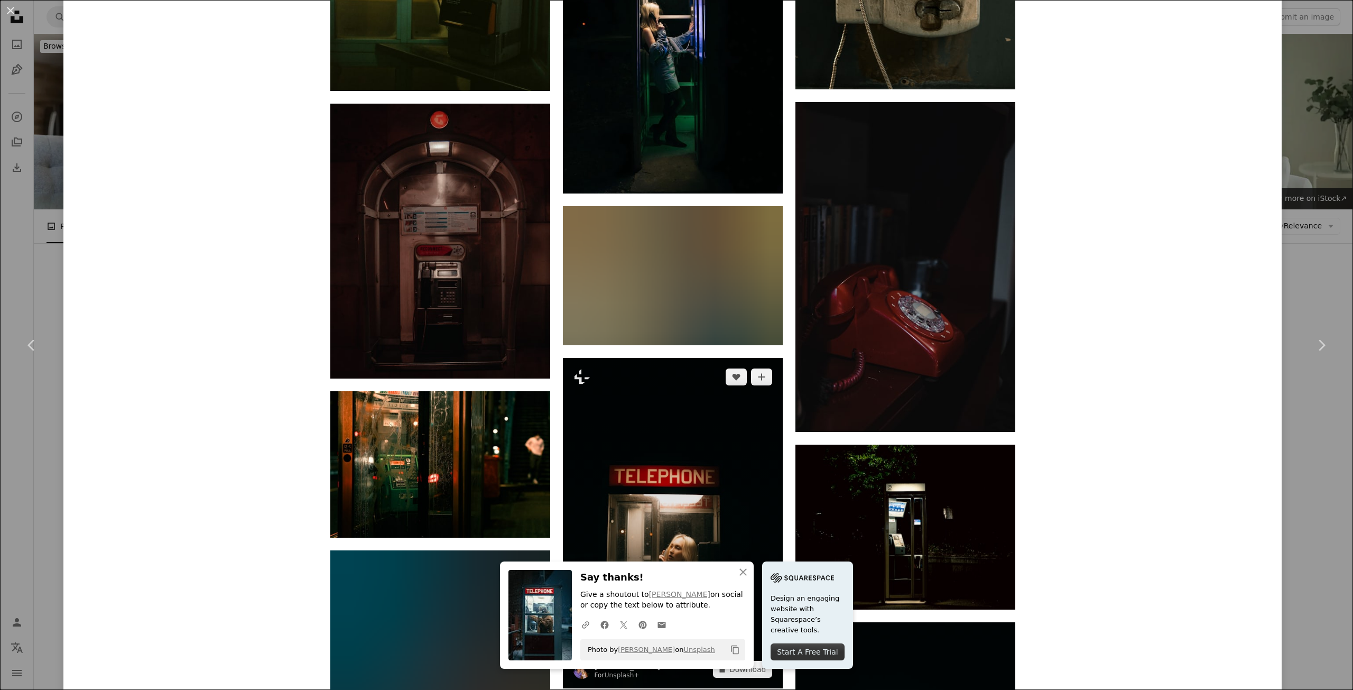
scroll to position [1321, 0]
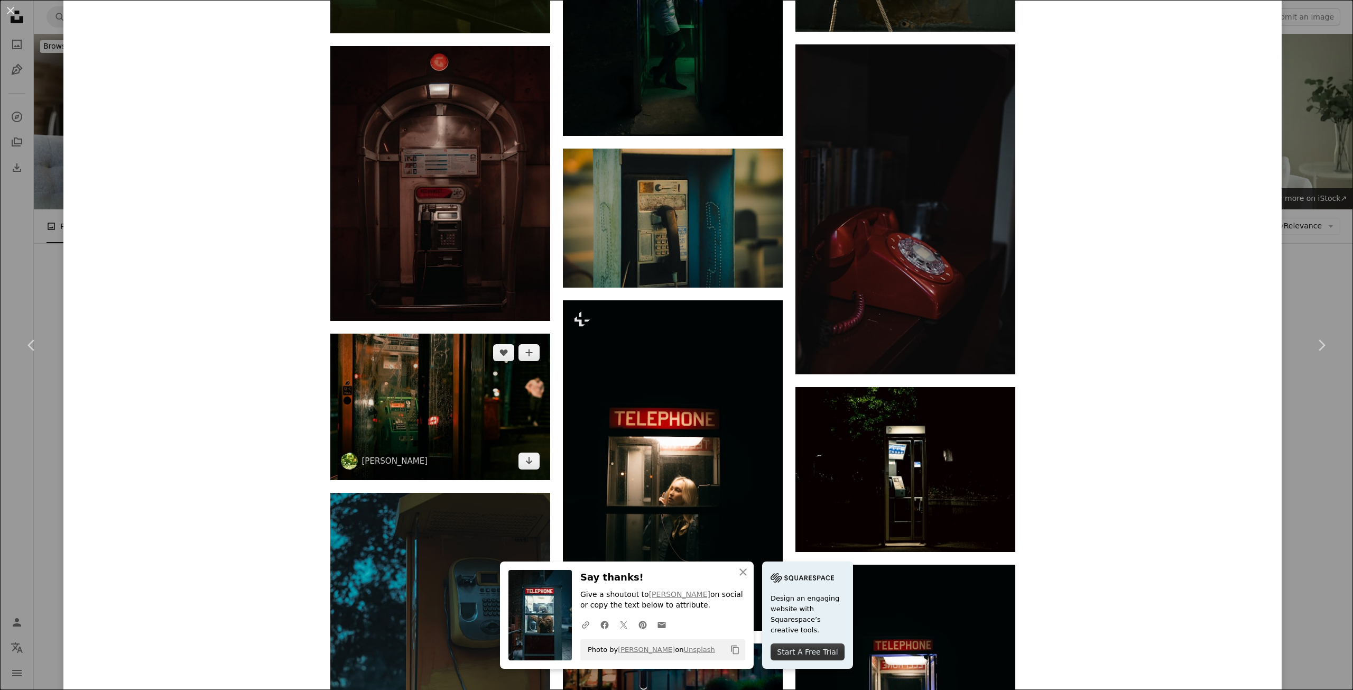
click at [445, 333] on img at bounding box center [440, 406] width 220 height 146
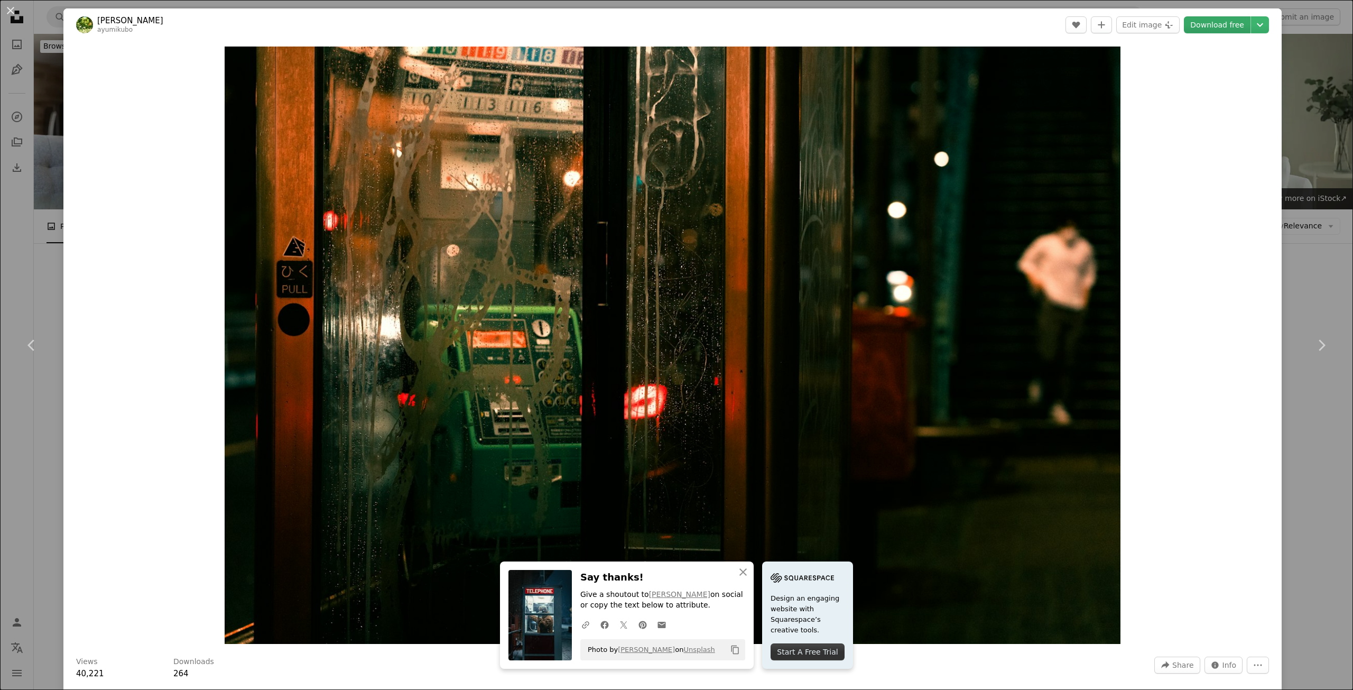
click at [1224, 29] on link "Download free" at bounding box center [1217, 24] width 67 height 17
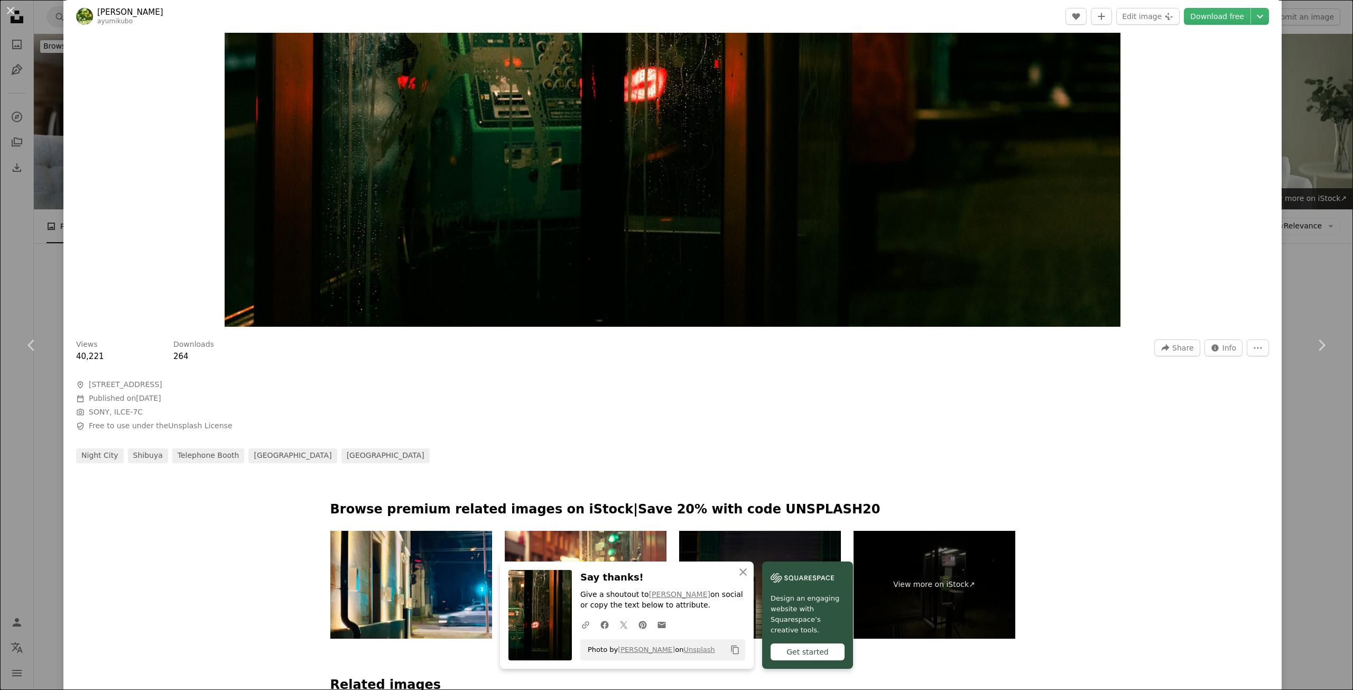
scroll to position [687, 0]
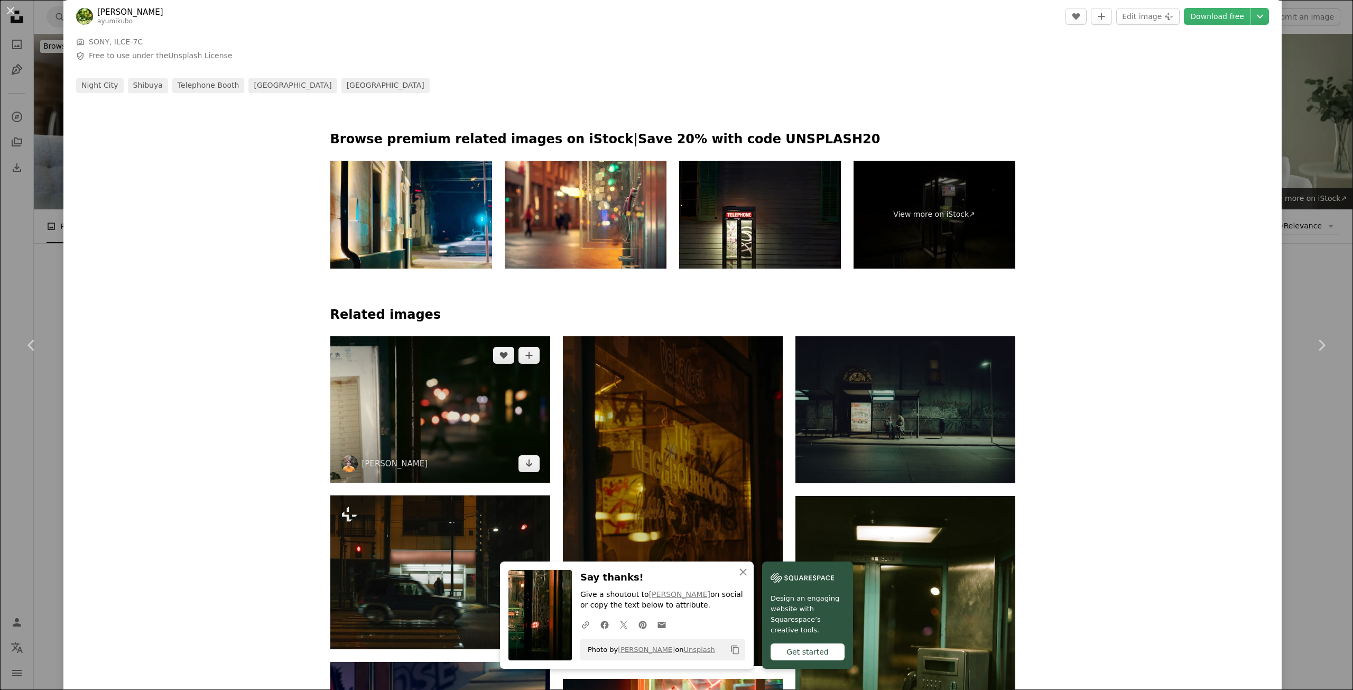
click at [471, 336] on img at bounding box center [440, 409] width 220 height 146
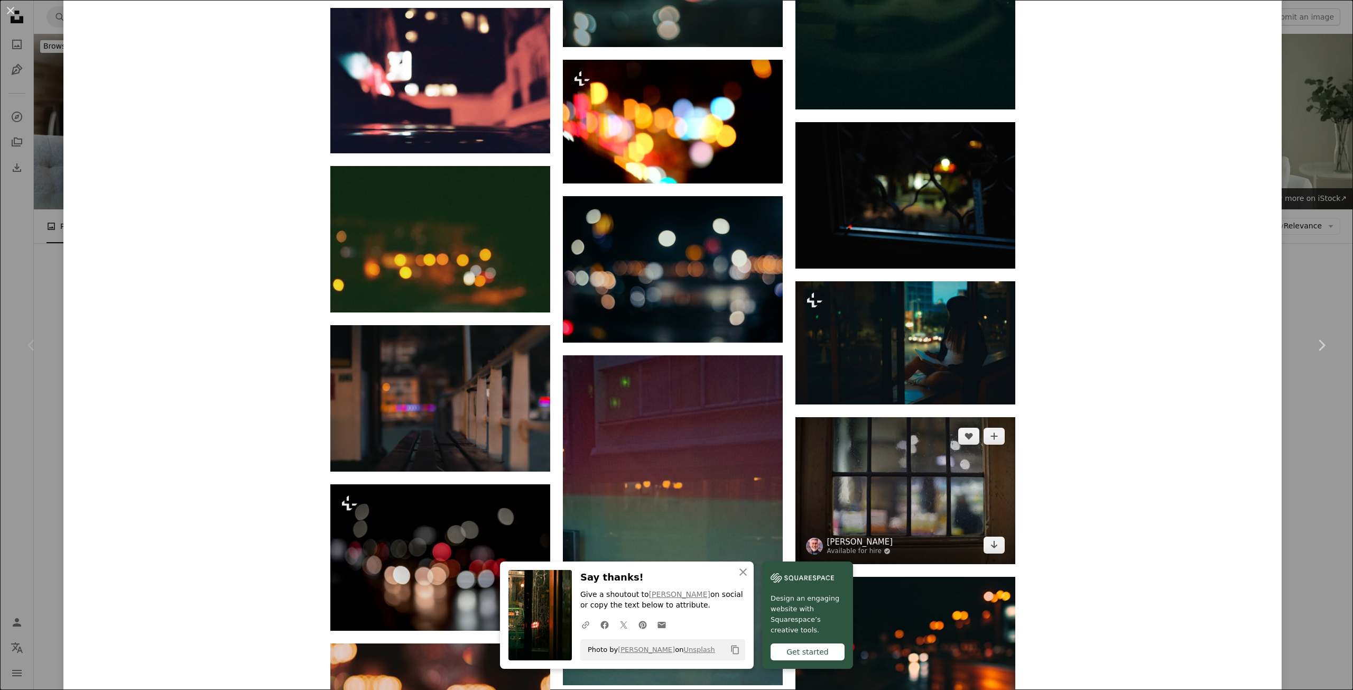
scroll to position [1763, 0]
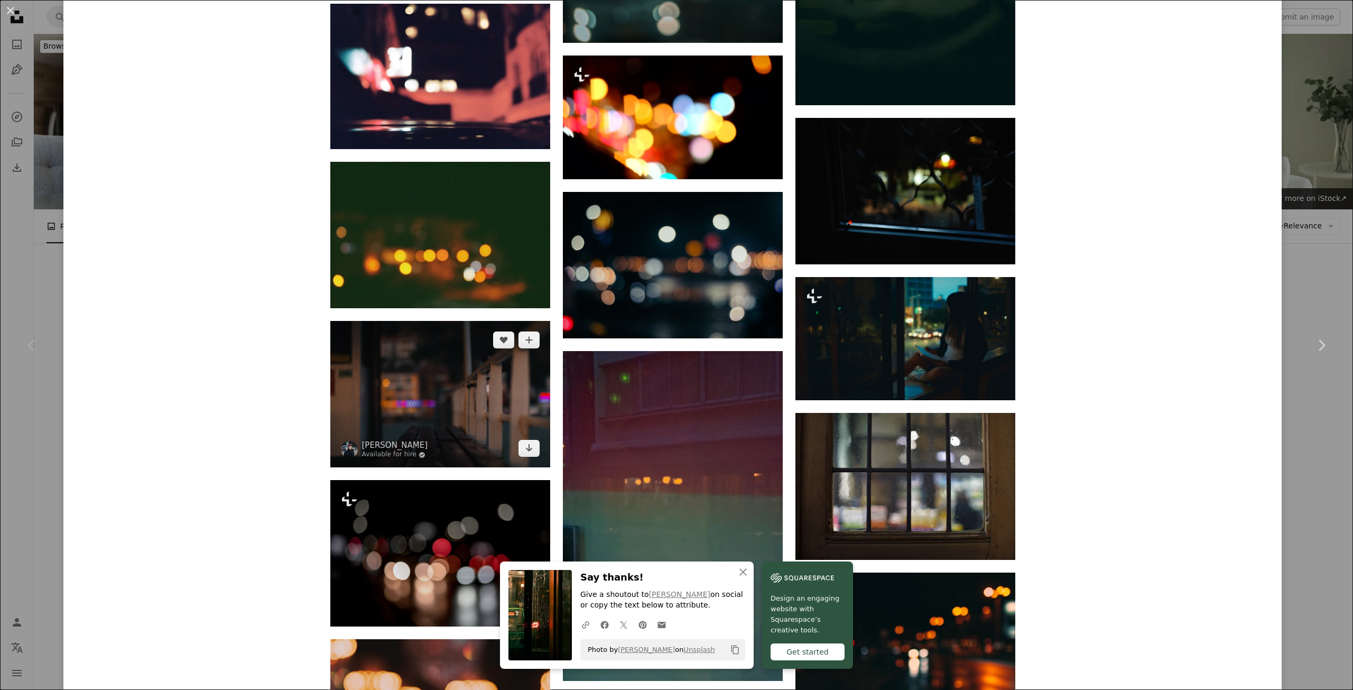
click at [405, 321] on img at bounding box center [440, 394] width 220 height 146
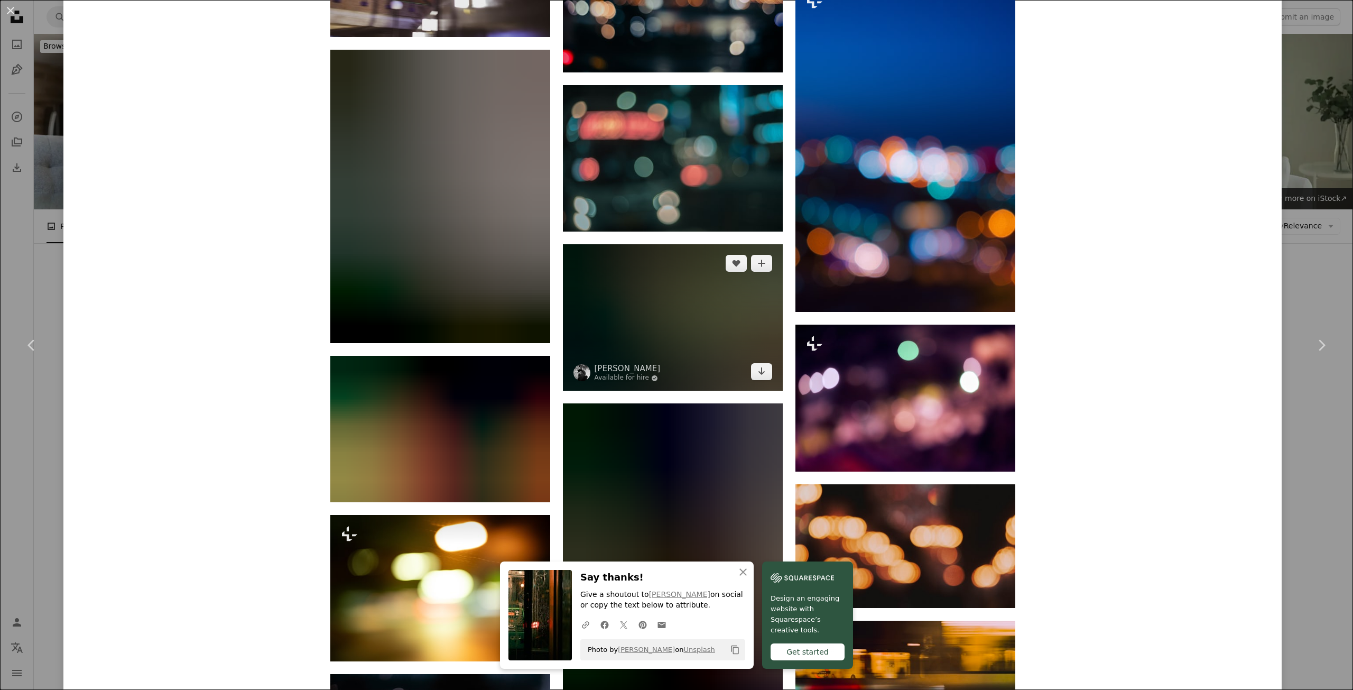
scroll to position [2643, 0]
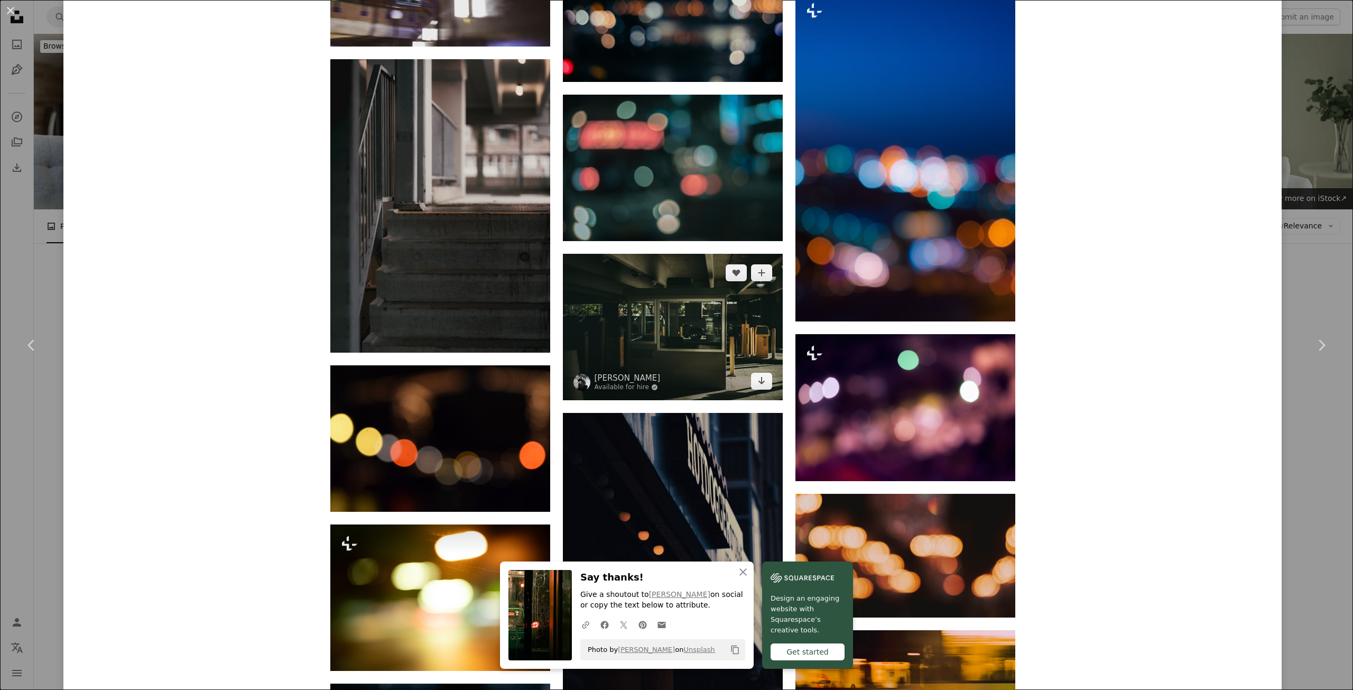
click at [705, 254] on img at bounding box center [673, 327] width 220 height 146
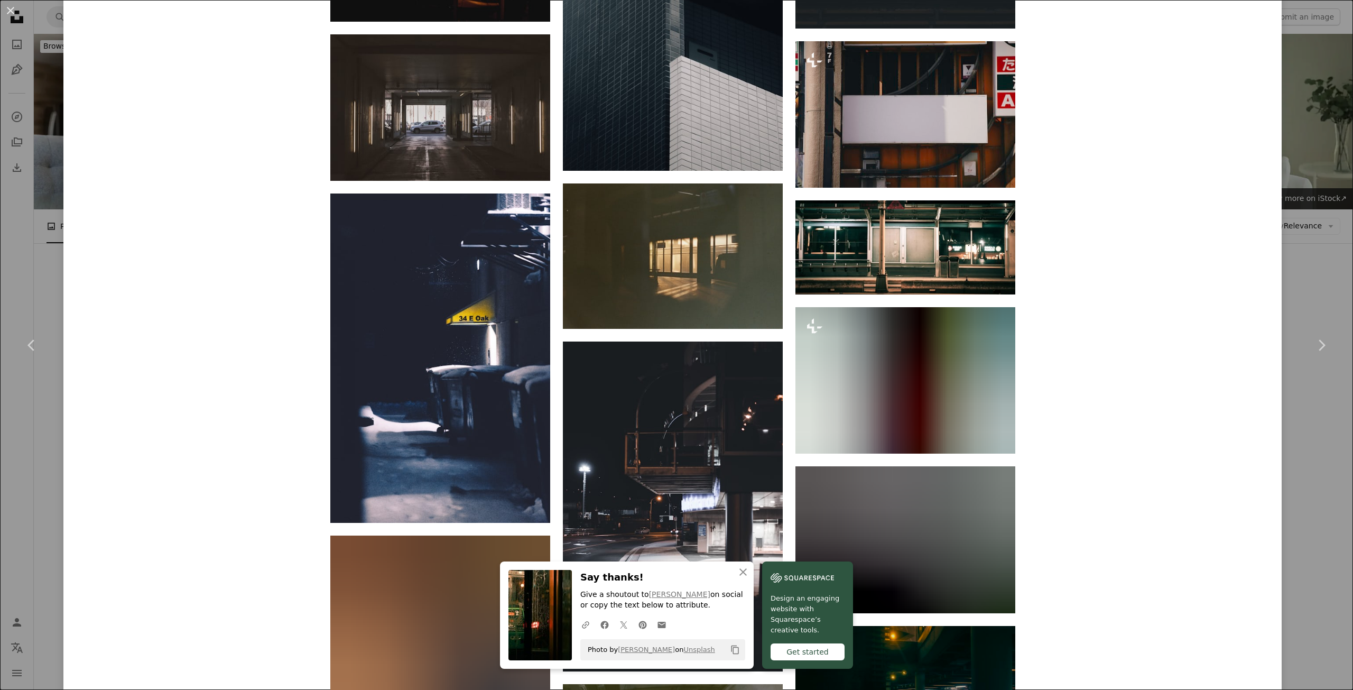
scroll to position [1321, 0]
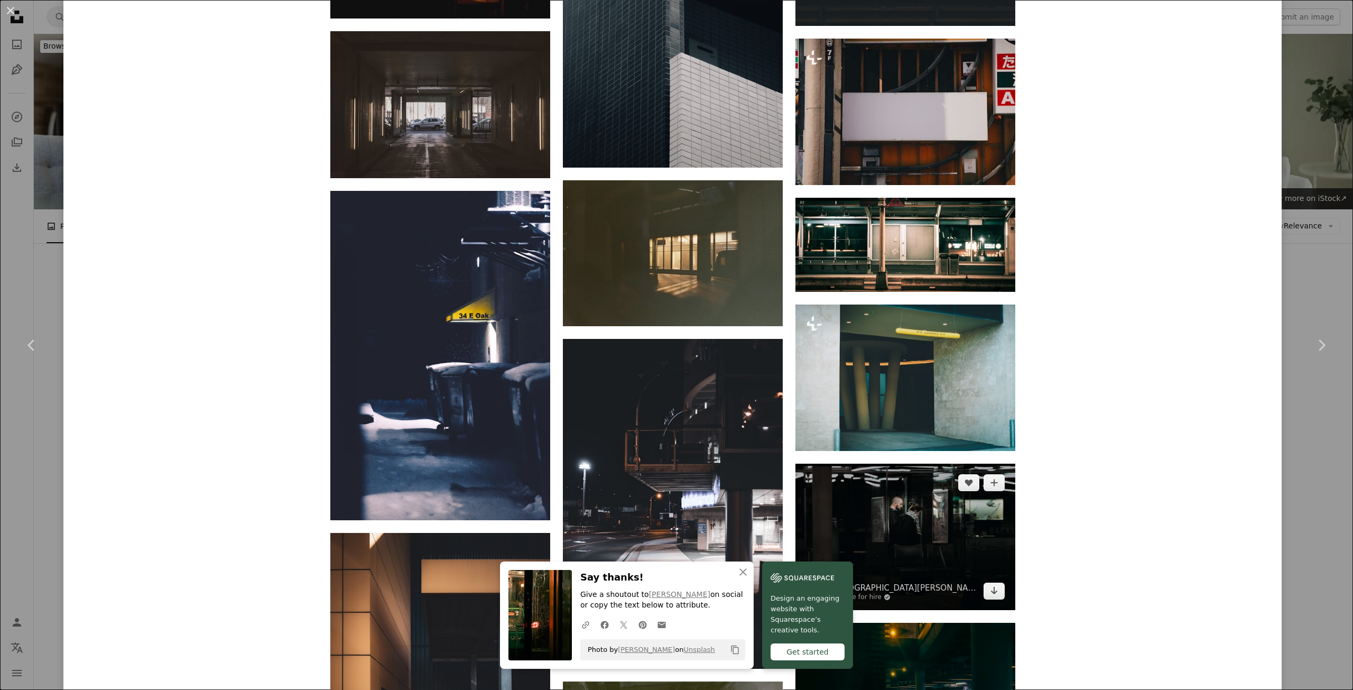
click at [861, 464] on img at bounding box center [905, 537] width 220 height 146
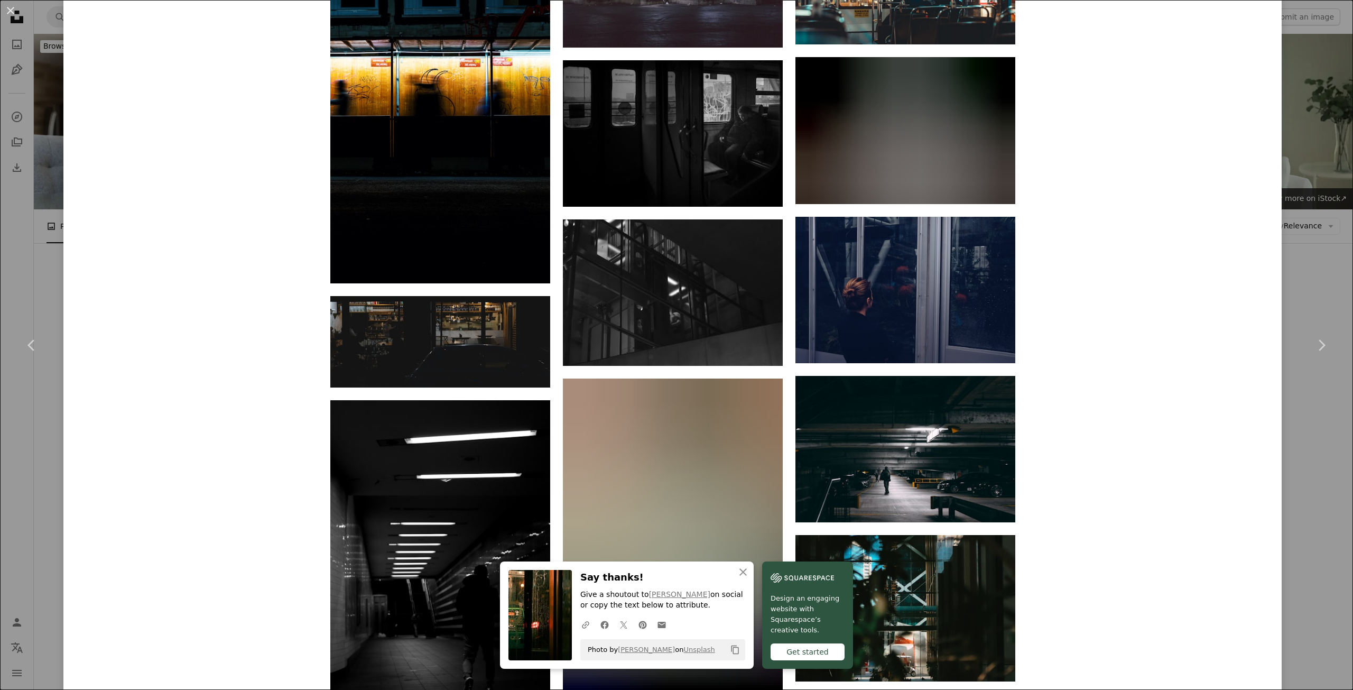
scroll to position [5567, 0]
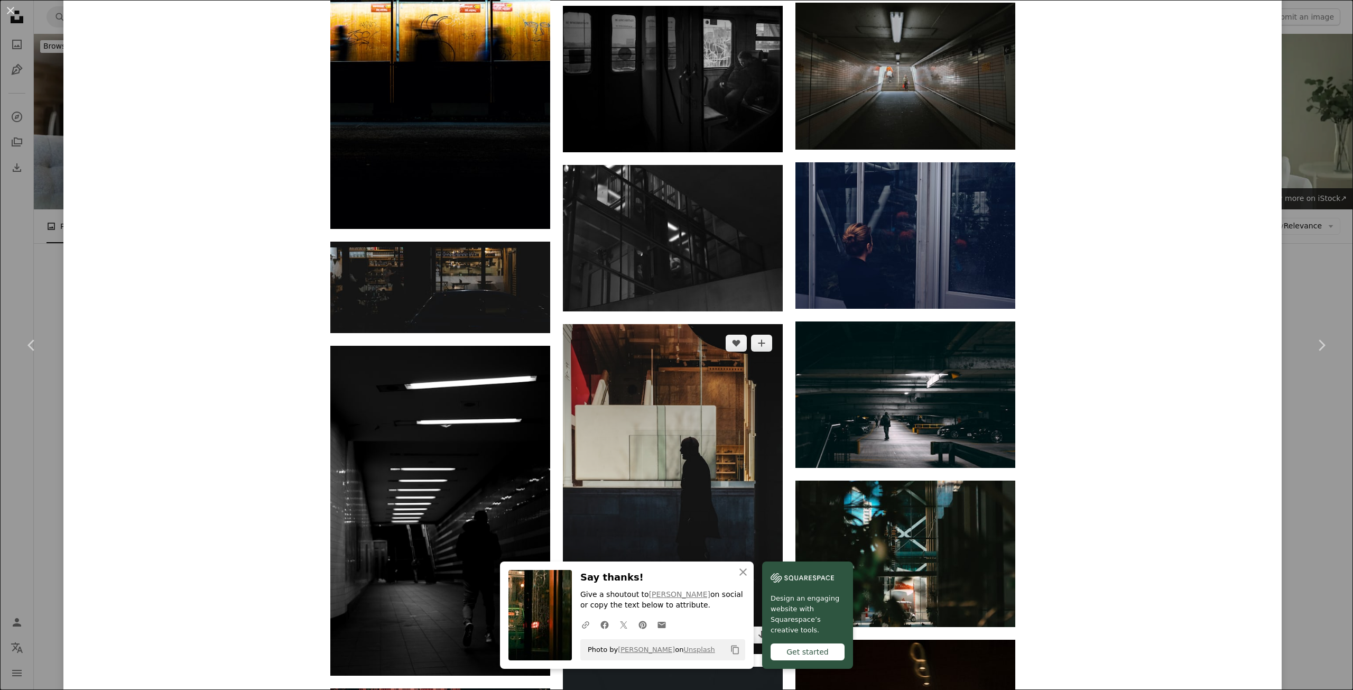
click at [691, 324] on img at bounding box center [673, 489] width 220 height 330
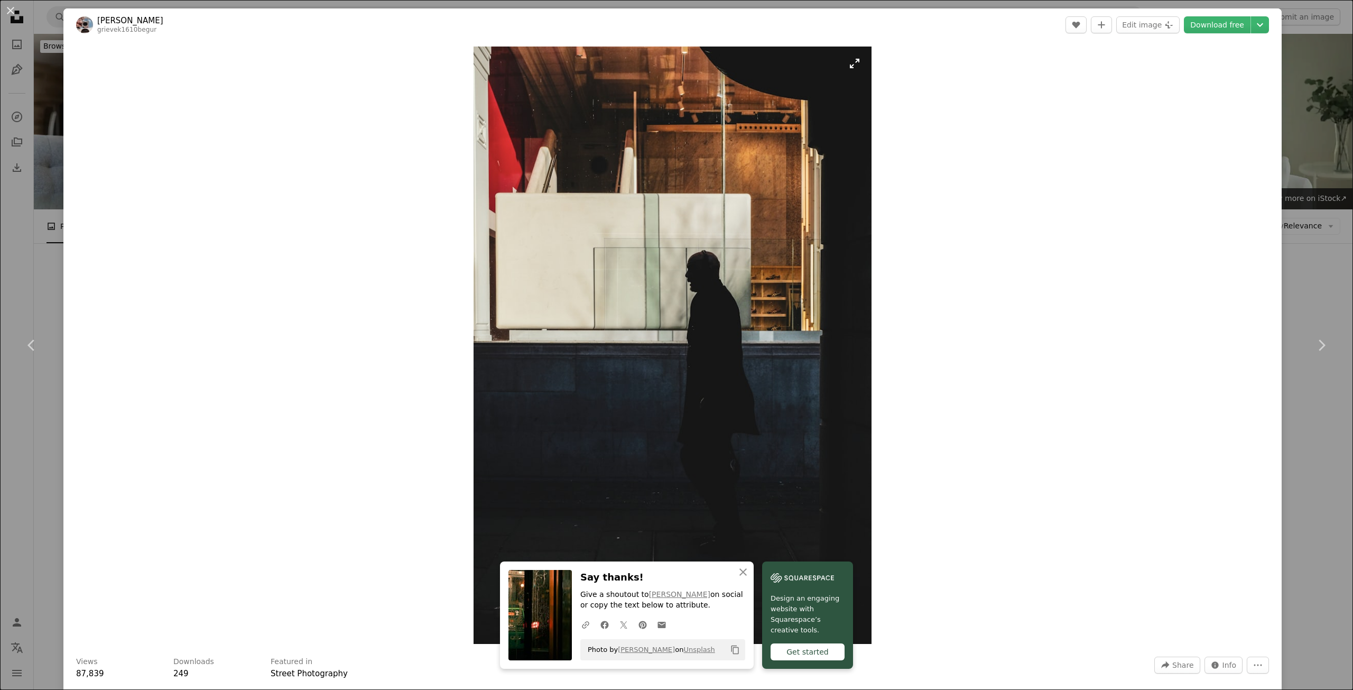
click at [655, 317] on img "Zoom in on this image" at bounding box center [673, 345] width 398 height 597
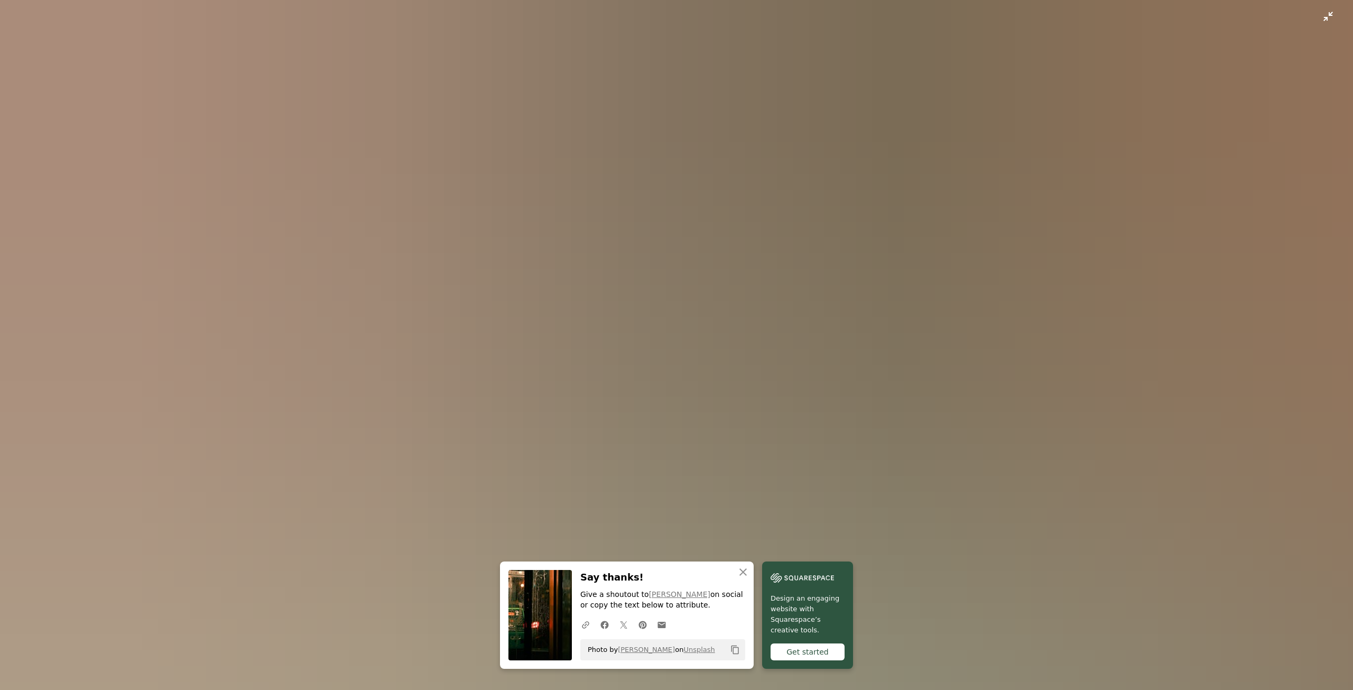
scroll to position [659, 0]
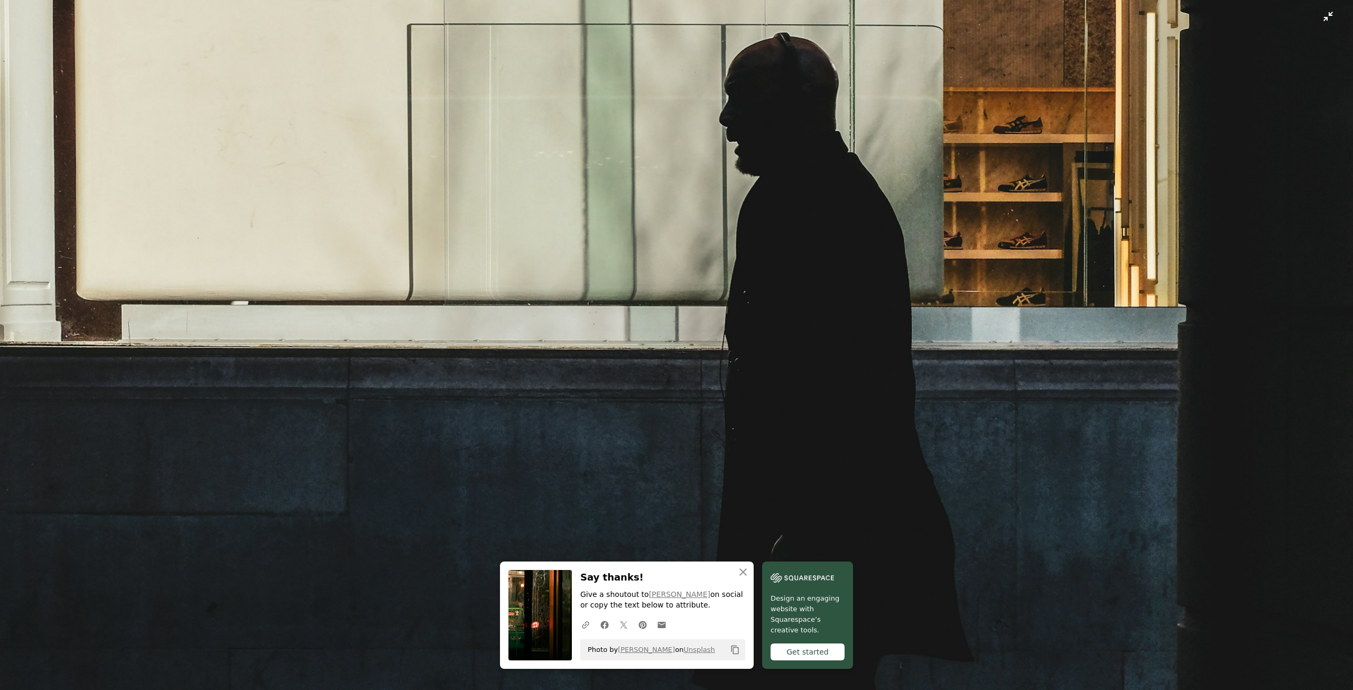
click at [937, 433] on img "Zoom out on this image" at bounding box center [676, 355] width 1354 height 2031
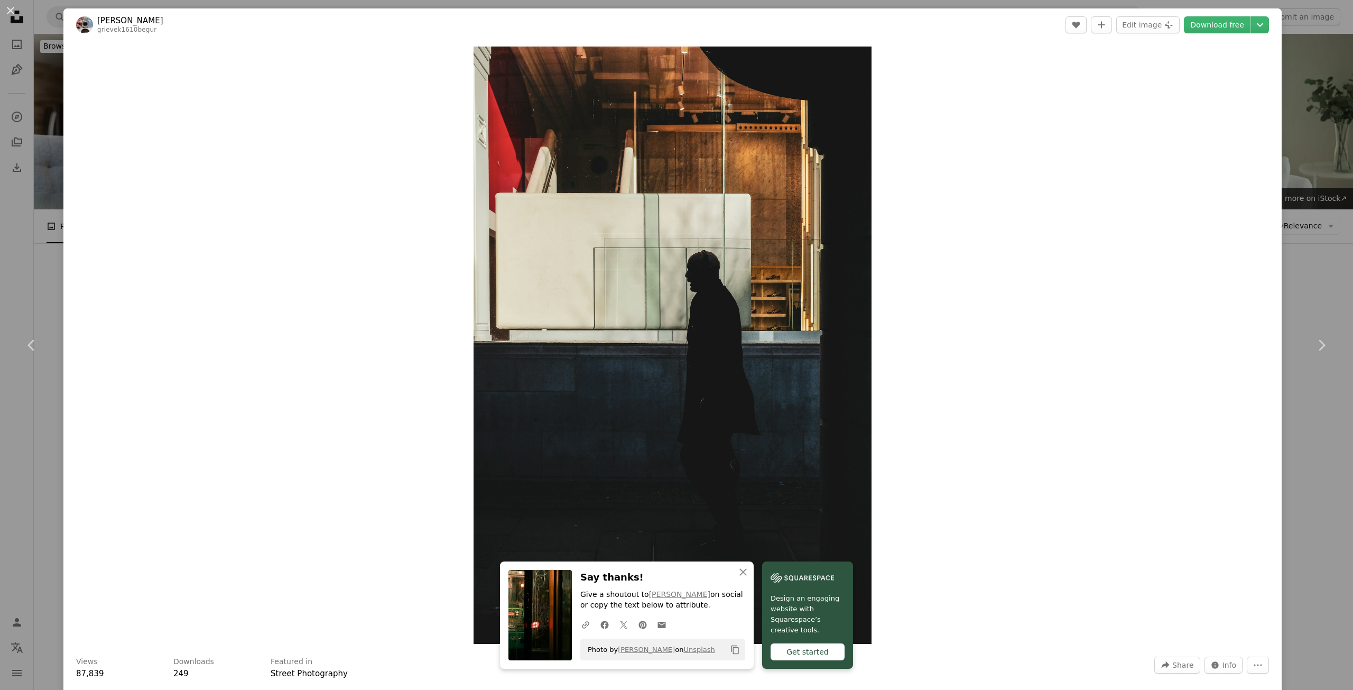
click at [937, 433] on div "Zoom in" at bounding box center [672, 345] width 1218 height 608
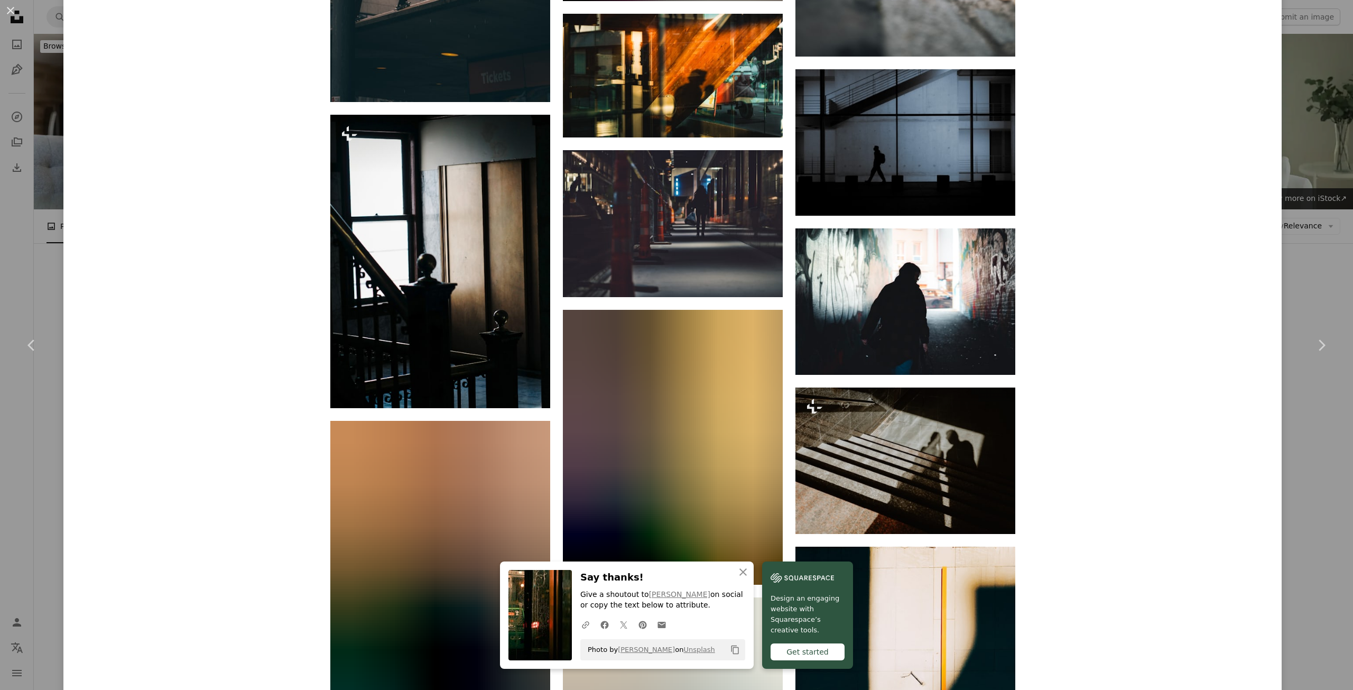
scroll to position [2695, 0]
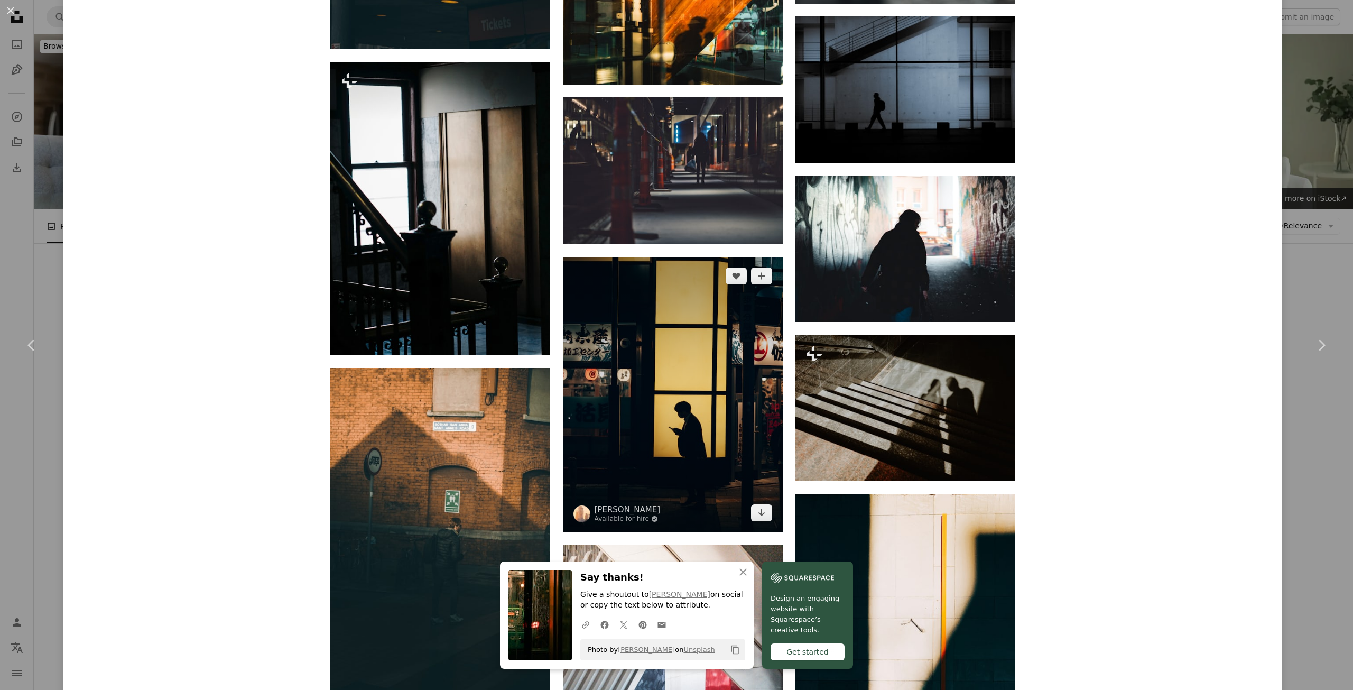
click at [671, 257] on img at bounding box center [673, 394] width 220 height 275
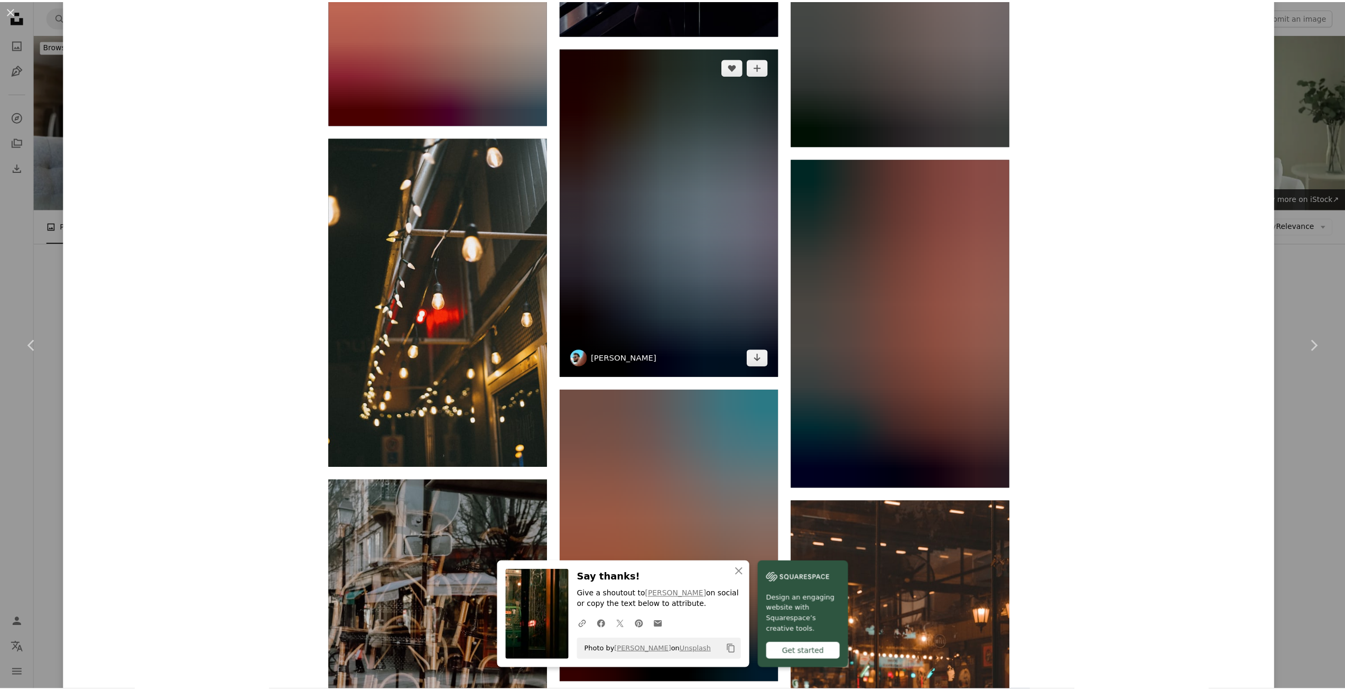
scroll to position [6313, 0]
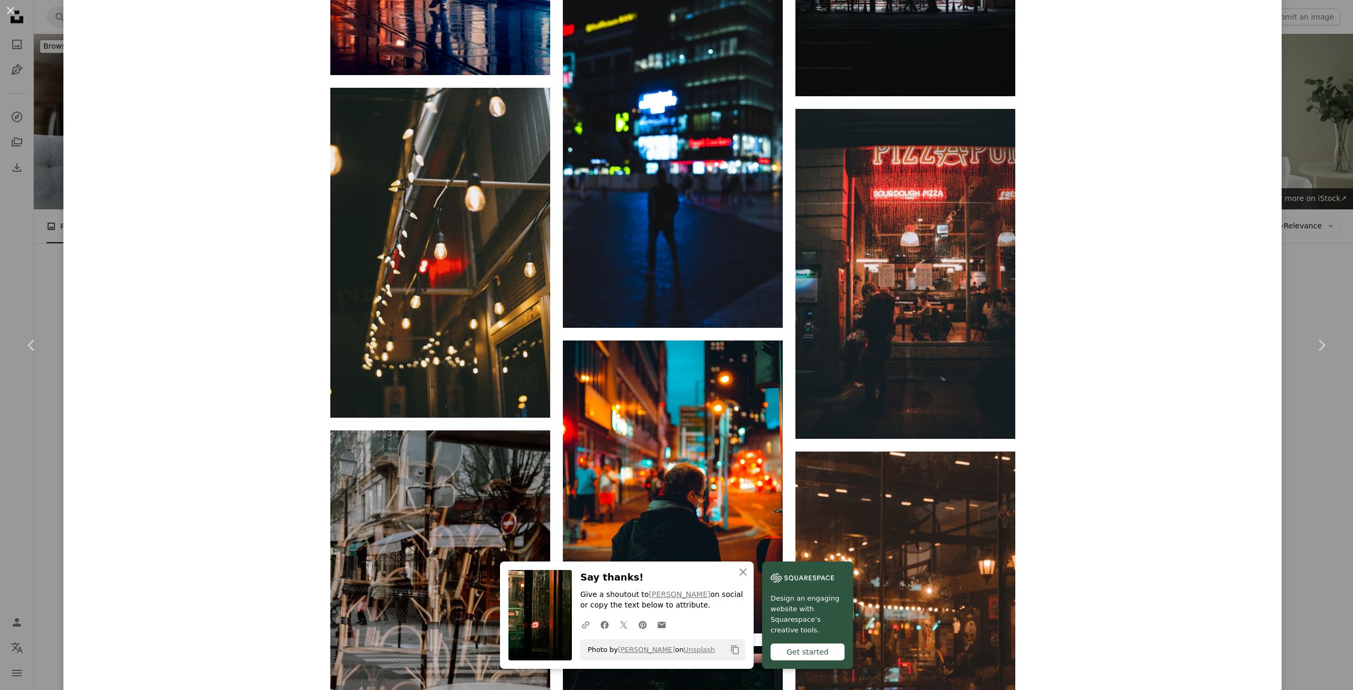
drag, startPoint x: 43, startPoint y: 253, endPoint x: 434, endPoint y: 319, distance: 396.6
click at [48, 255] on div "An X shape Chevron left Chevron right [PERSON_NAME] Available for hire A checkm…" at bounding box center [676, 345] width 1353 height 690
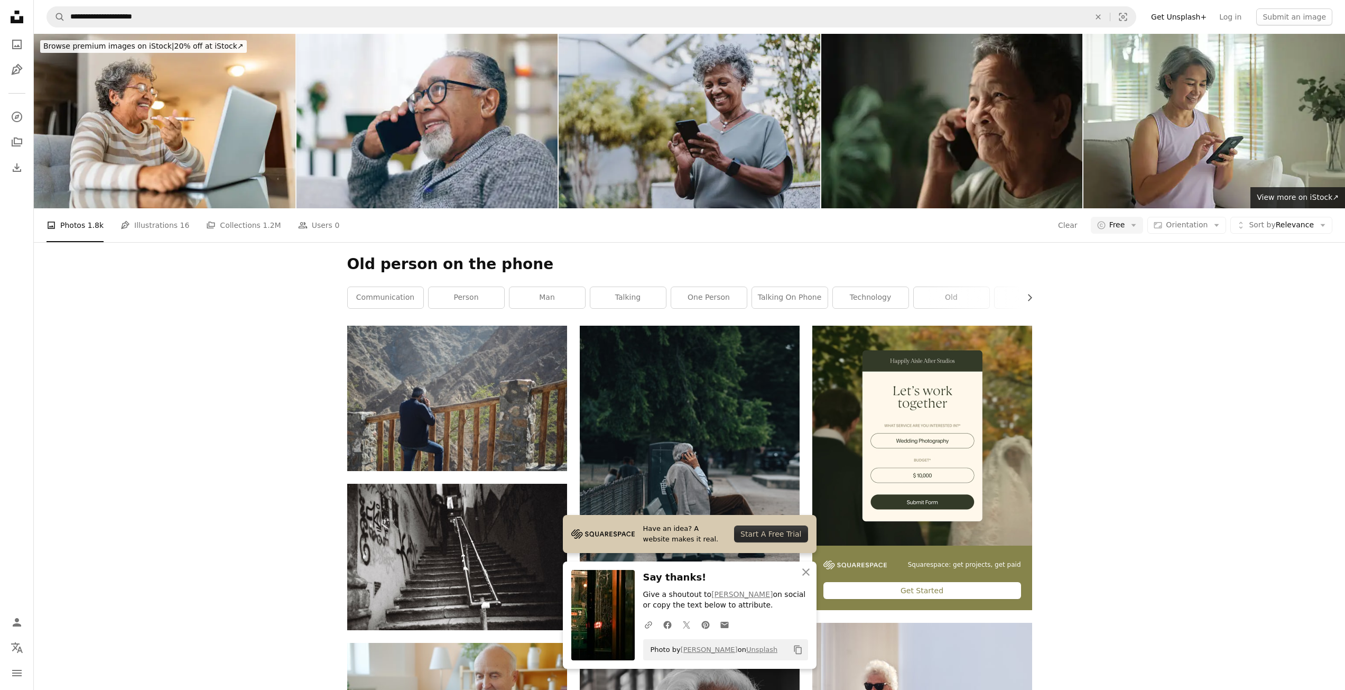
scroll to position [10782, 0]
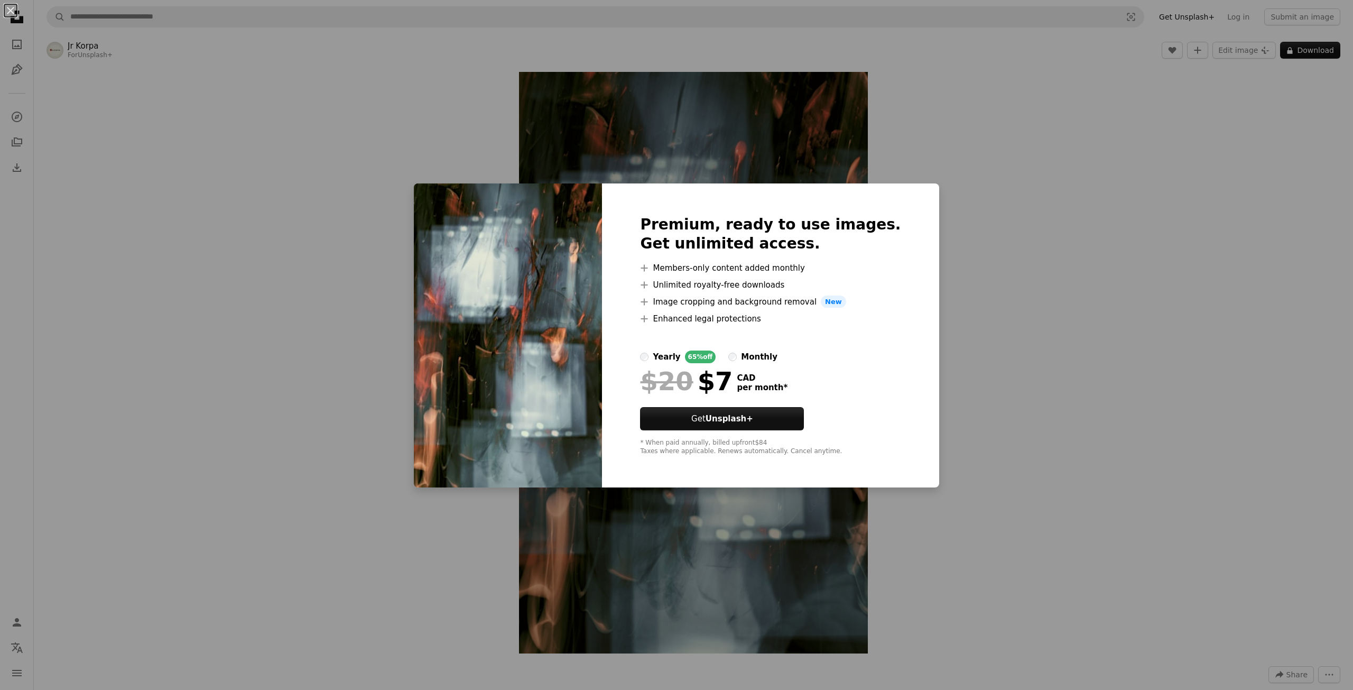
click at [950, 143] on div "An X shape Premium, ready to use images. Get unlimited access. A plus sign Memb…" at bounding box center [676, 345] width 1353 height 690
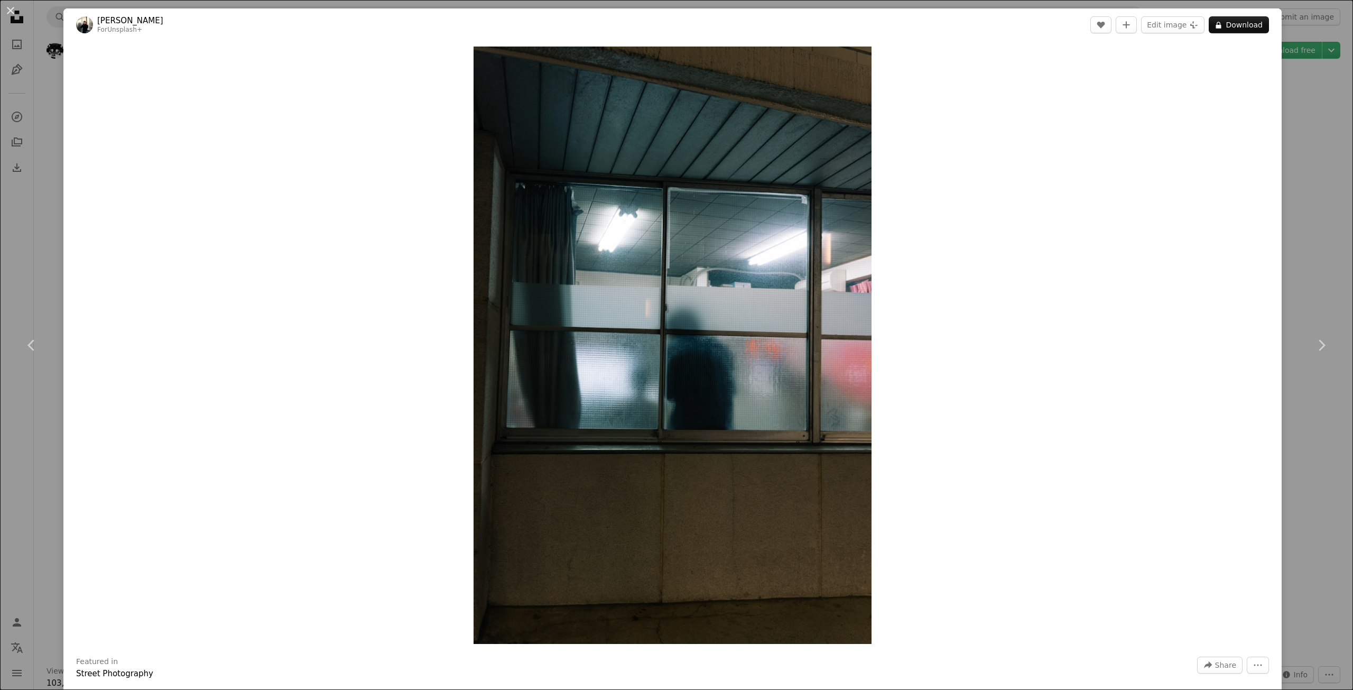
scroll to position [3171, 0]
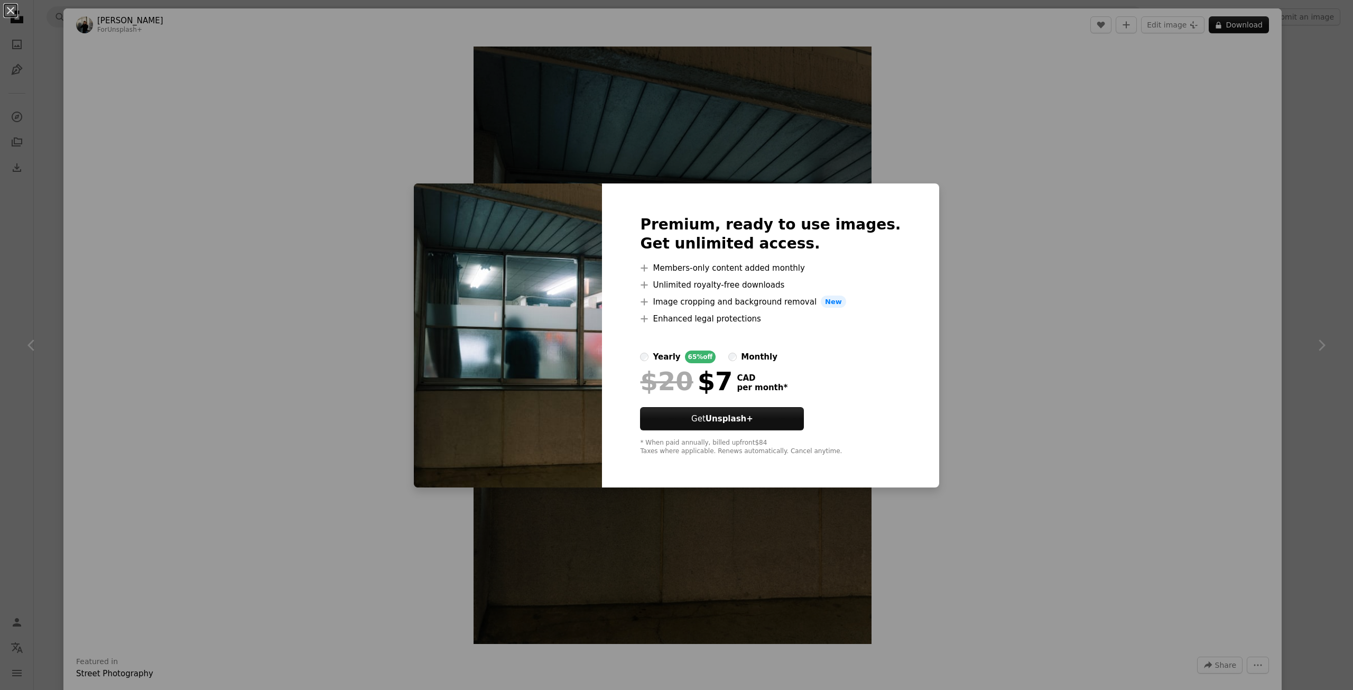
click at [644, 143] on div "An X shape Premium, ready to use images. Get unlimited access. A plus sign Memb…" at bounding box center [676, 345] width 1353 height 690
